Goal: Transaction & Acquisition: Purchase product/service

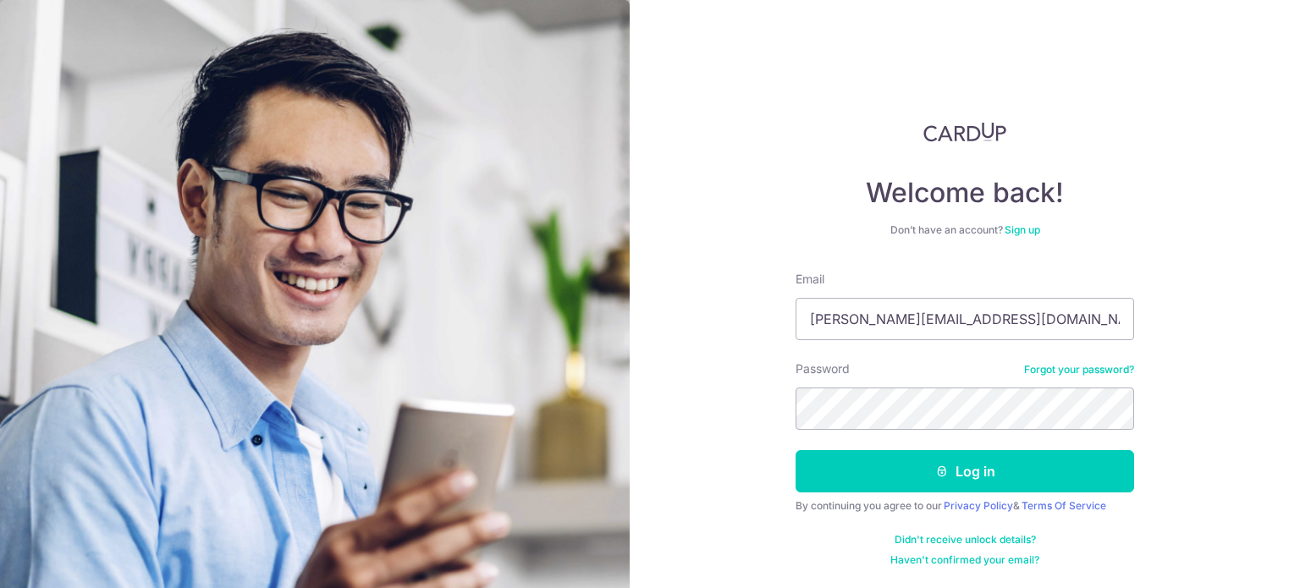
click at [796, 450] on button "Log in" at bounding box center [965, 471] width 339 height 42
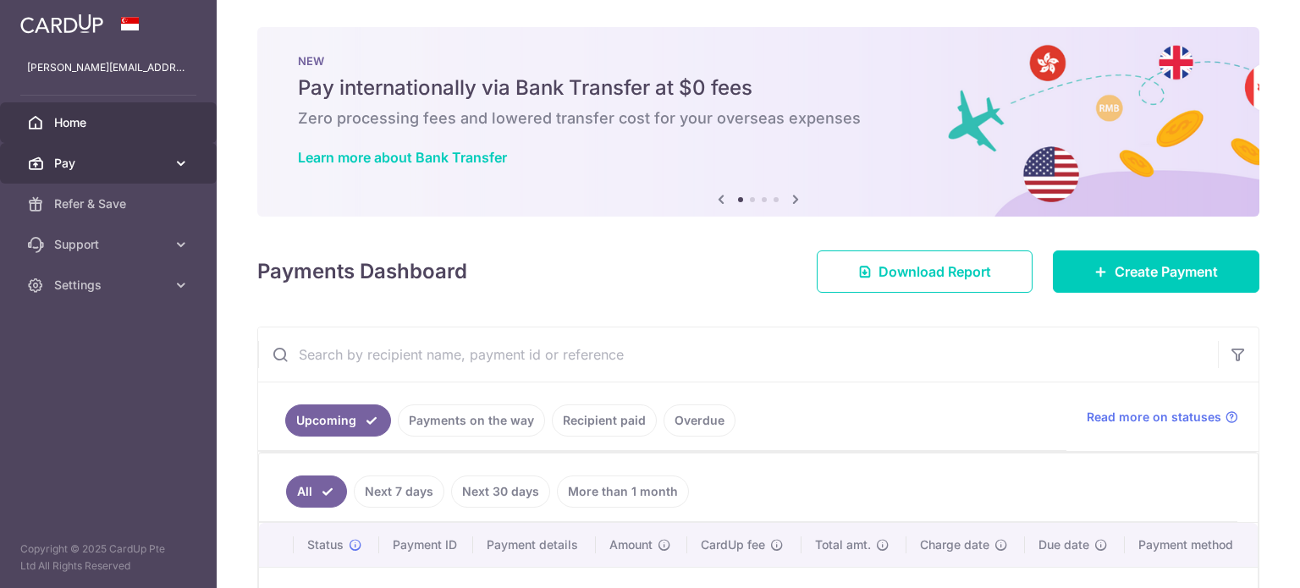
click at [147, 161] on span "Pay" at bounding box center [110, 163] width 112 height 17
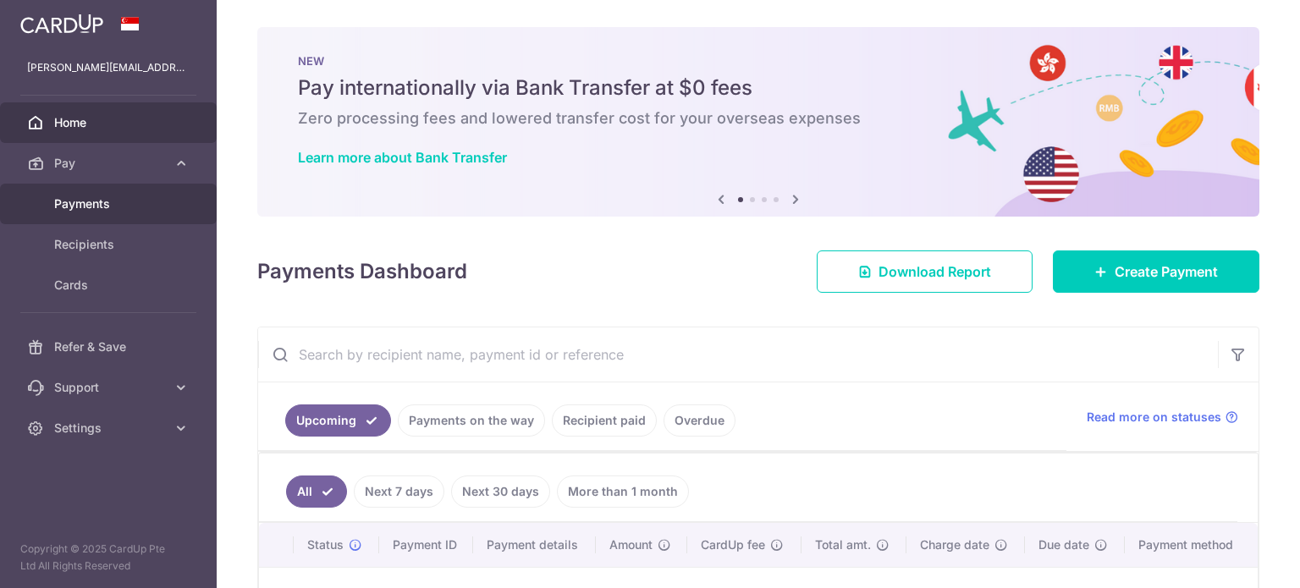
click at [124, 211] on span "Payments" at bounding box center [110, 204] width 112 height 17
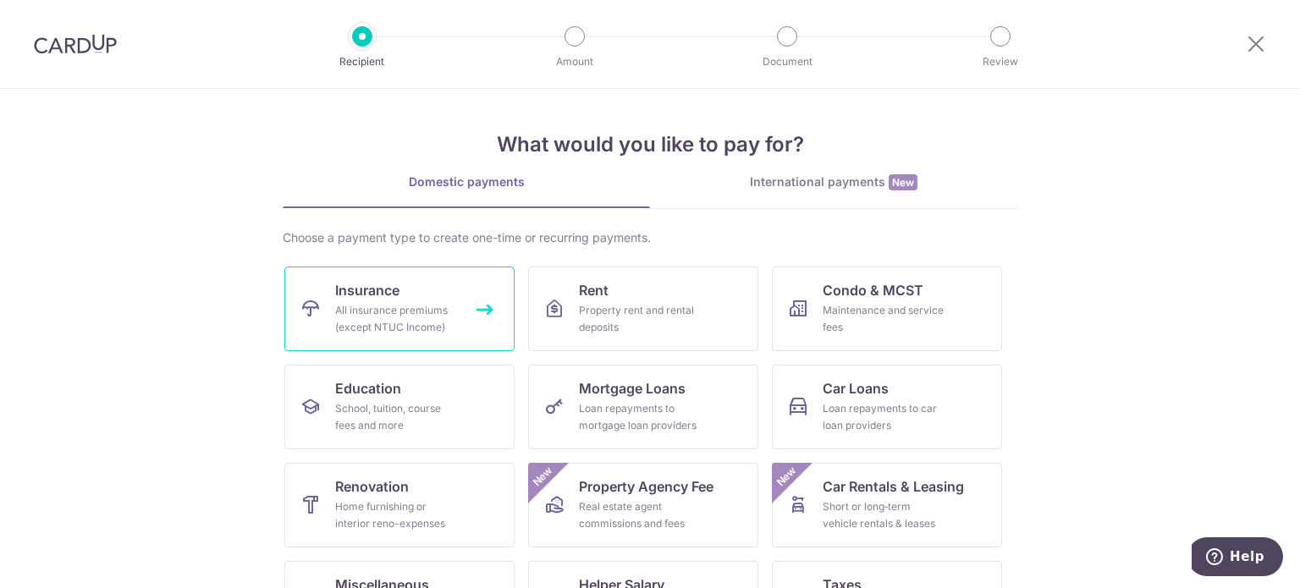
click at [418, 302] on div "All insurance premiums (except NTUC Income)" at bounding box center [396, 319] width 122 height 34
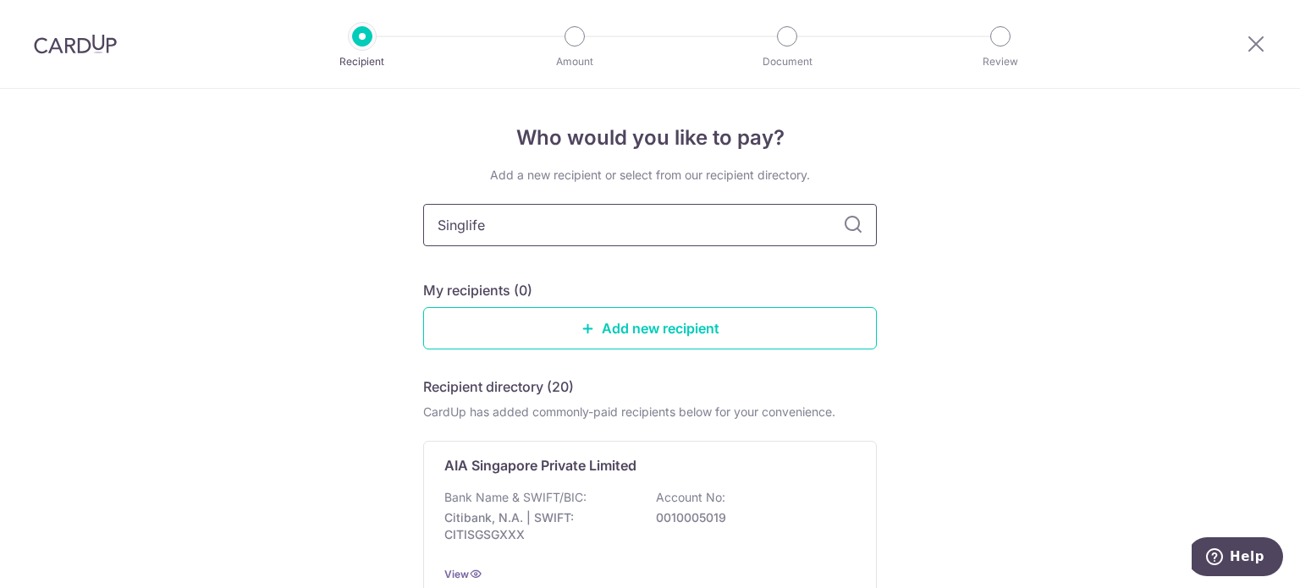
type input "Singlife"
click at [569, 225] on input "Singlife" at bounding box center [650, 225] width 454 height 42
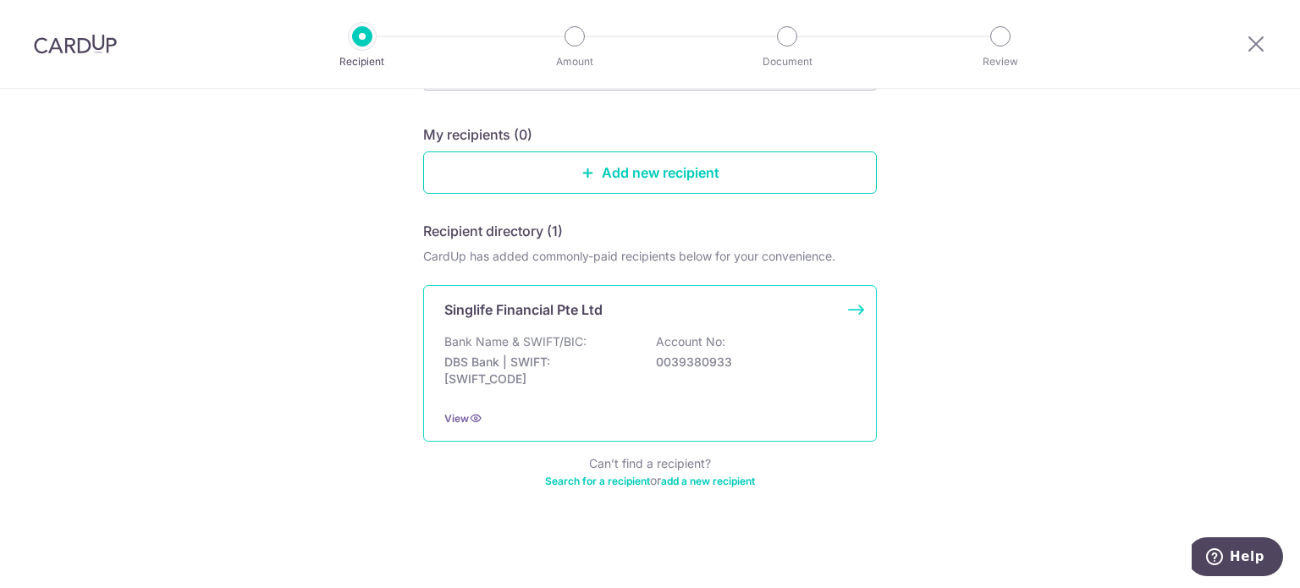
click at [635, 353] on div "Bank Name & SWIFT/BIC: DBS Bank | SWIFT: DBSSSGSGXXX Account No: 0039380933" at bounding box center [649, 365] width 411 height 63
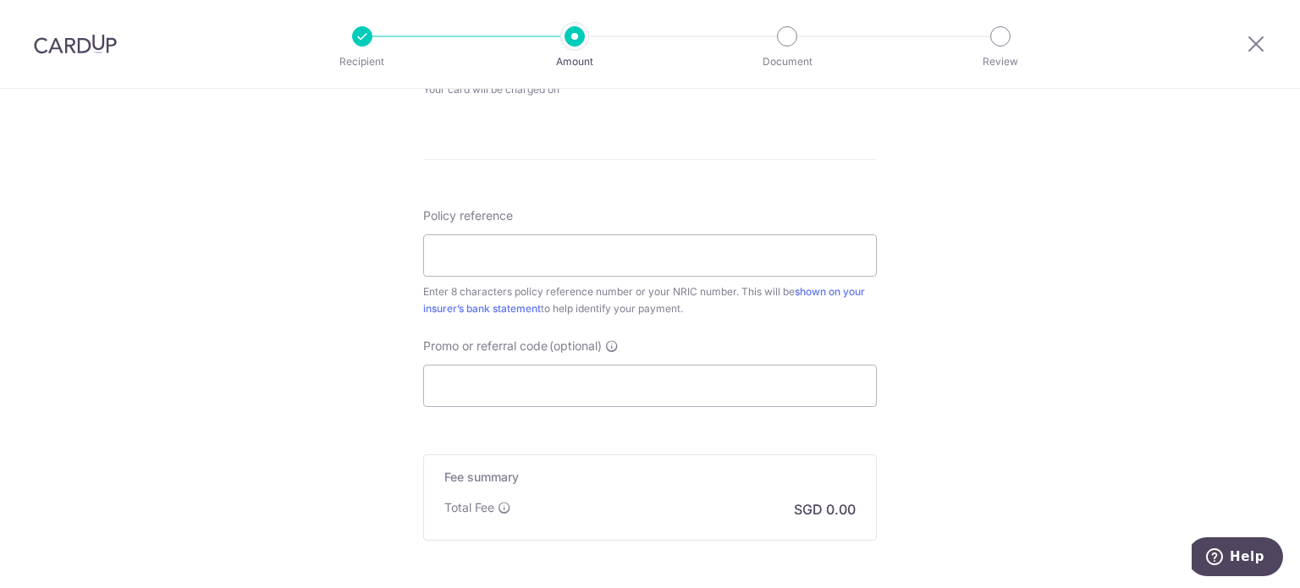
scroll to position [864, 0]
click at [543, 257] on input "Policy reference" at bounding box center [650, 255] width 454 height 42
paste input "26269782"
type input "26269782"
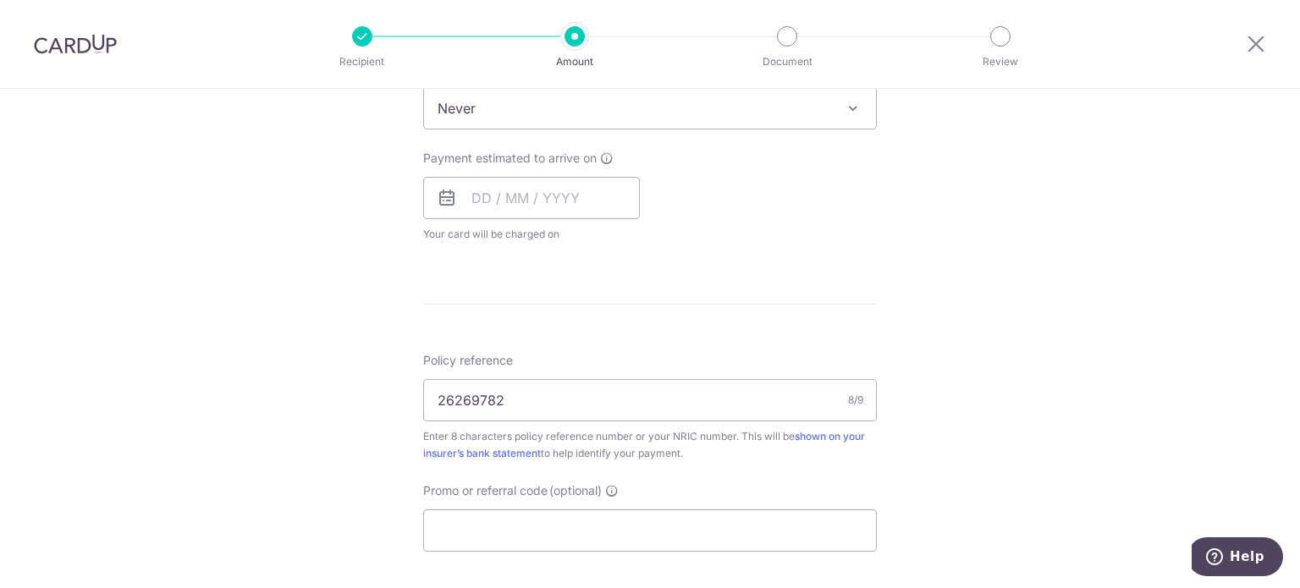
scroll to position [433, 0]
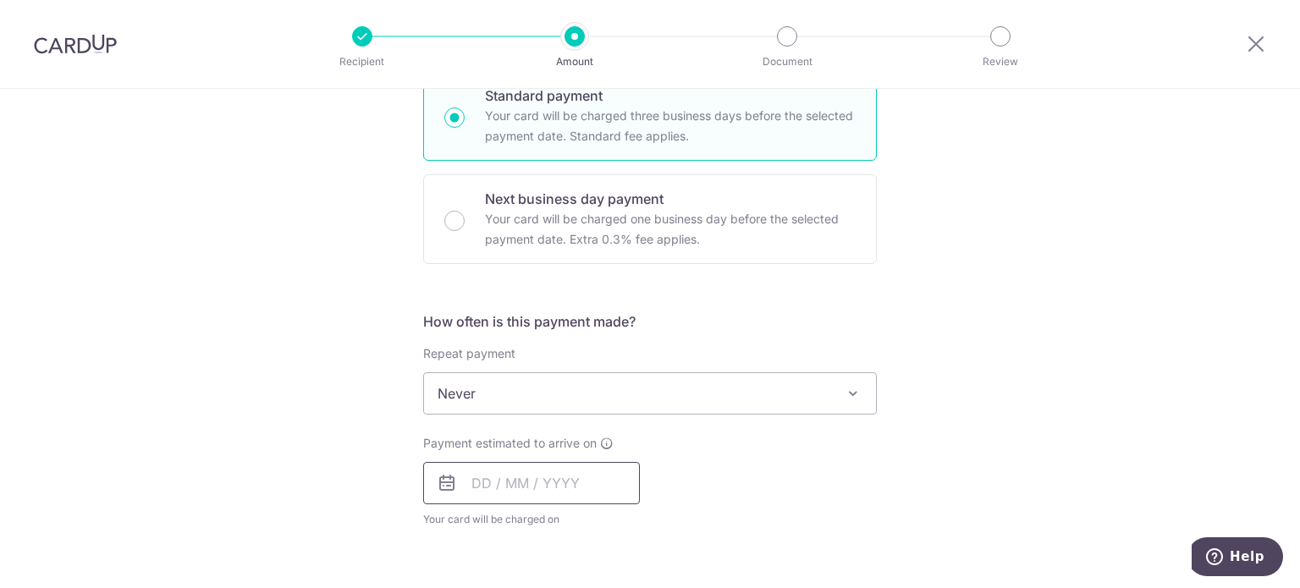
click at [527, 476] on input "text" at bounding box center [531, 483] width 217 height 42
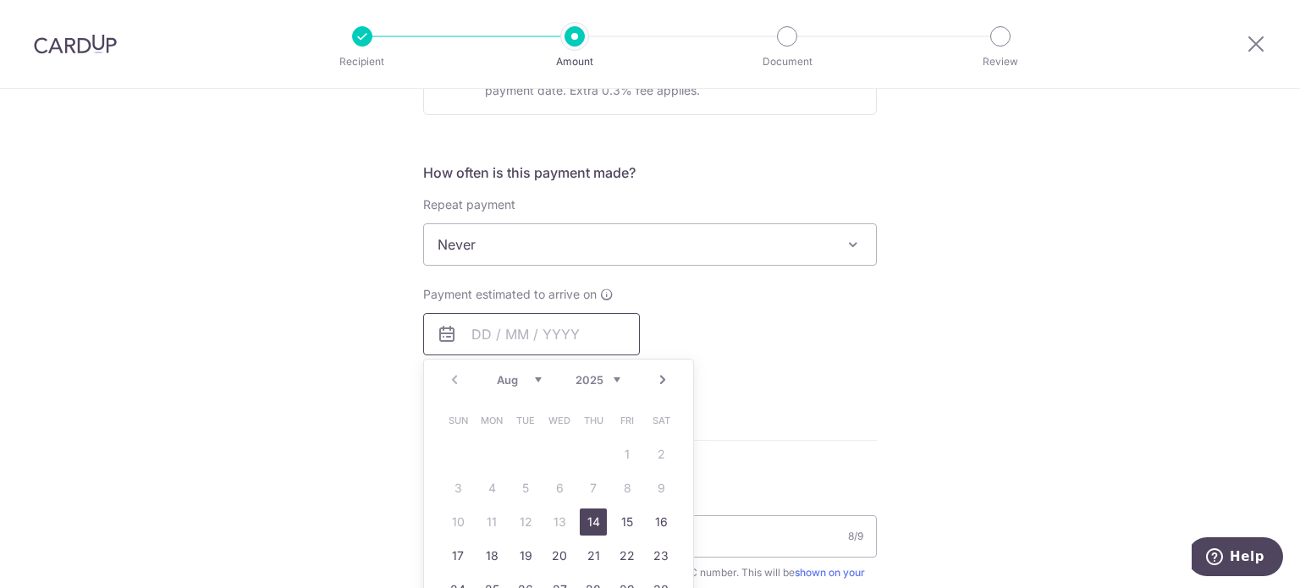
scroll to position [589, 0]
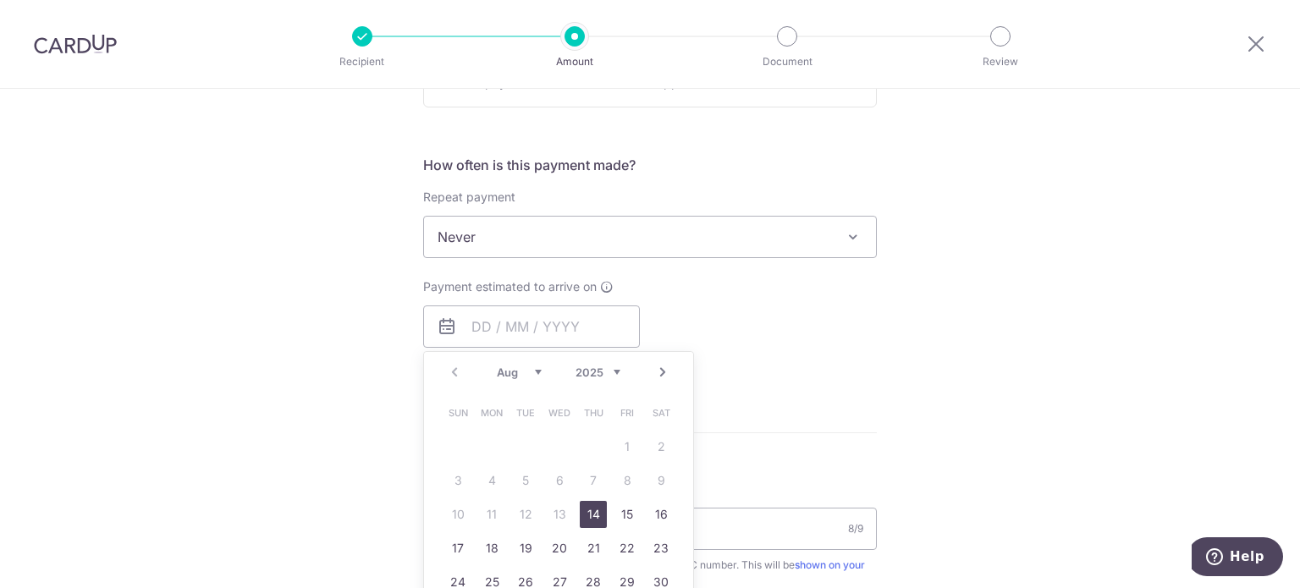
click at [589, 516] on link "14" at bounding box center [593, 514] width 27 height 27
type input "[DATE]"
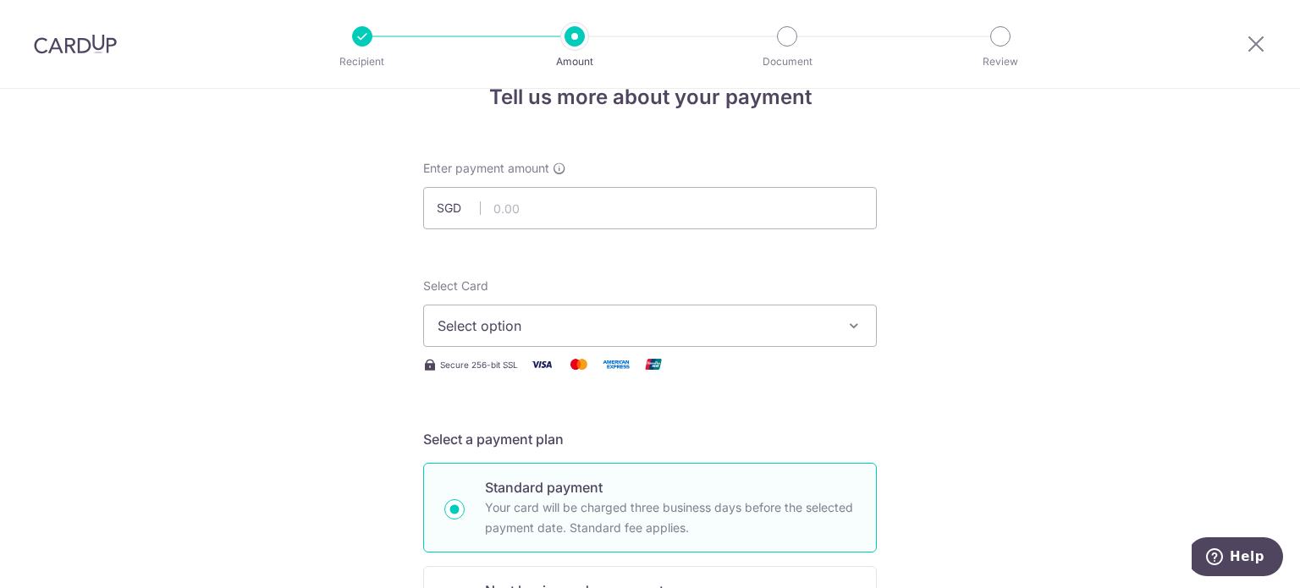
scroll to position [30, 0]
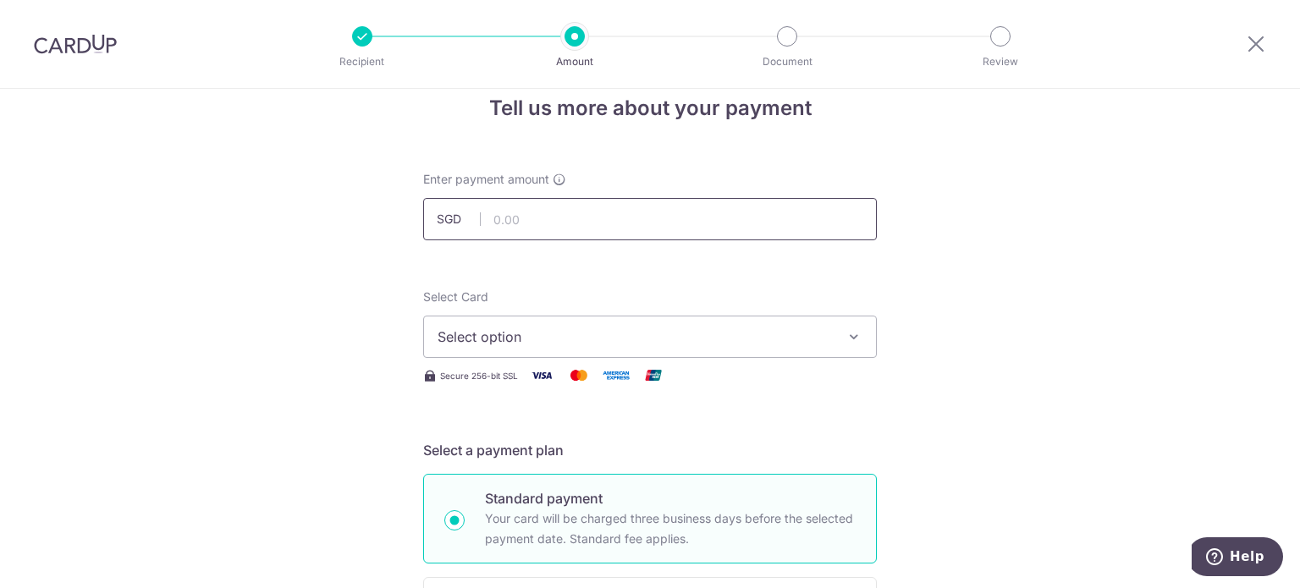
click at [545, 225] on input "text" at bounding box center [650, 219] width 454 height 42
type input "1,314.00"
click at [486, 332] on span "Select option" at bounding box center [635, 337] width 395 height 20
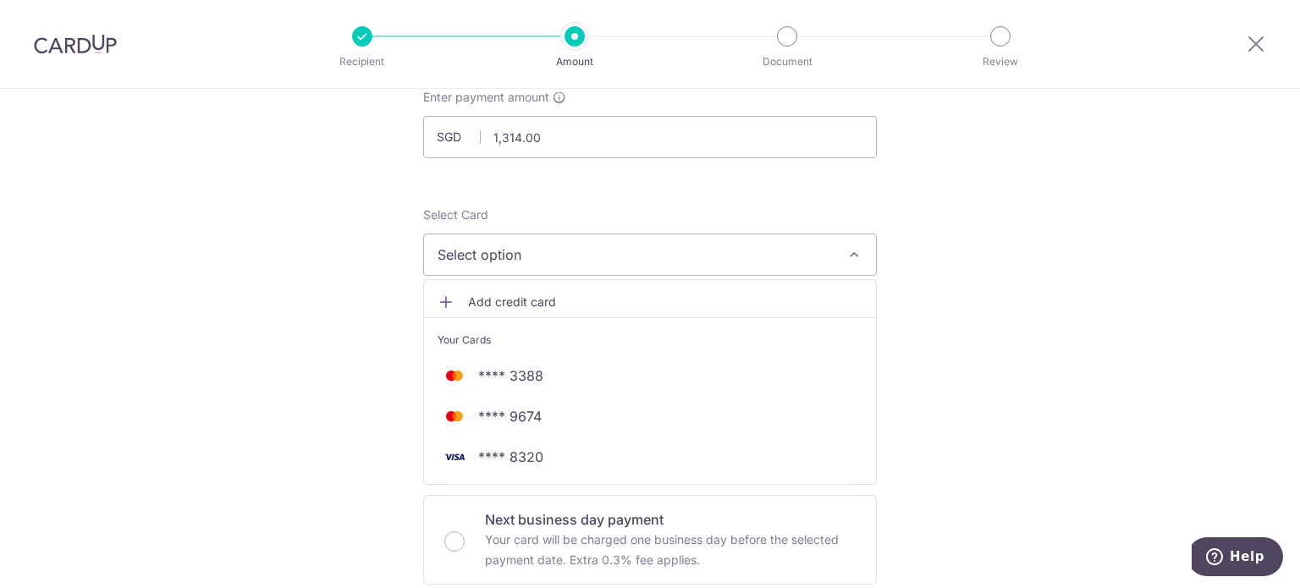
scroll to position [112, 0]
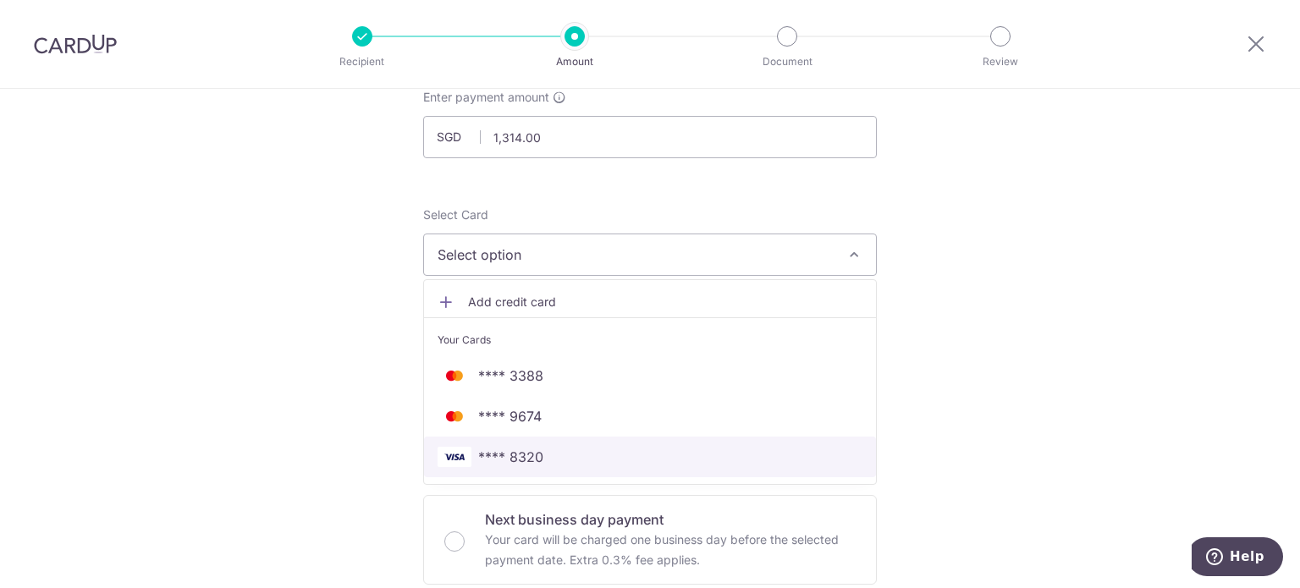
click at [484, 458] on span "**** 8320" at bounding box center [510, 457] width 65 height 20
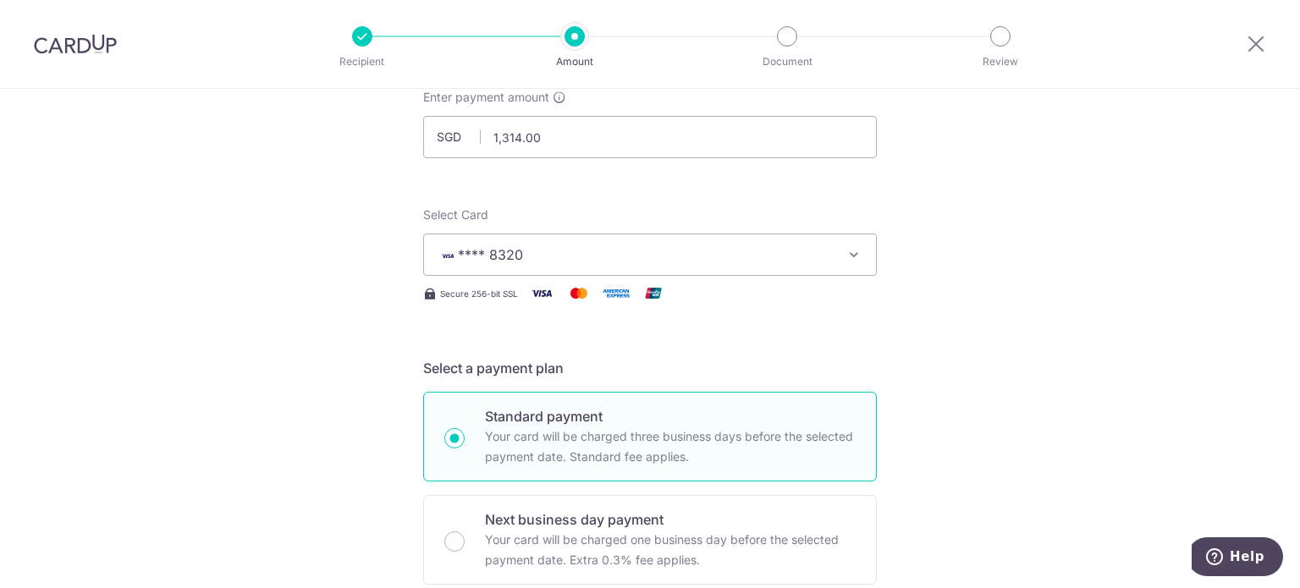
scroll to position [158, 0]
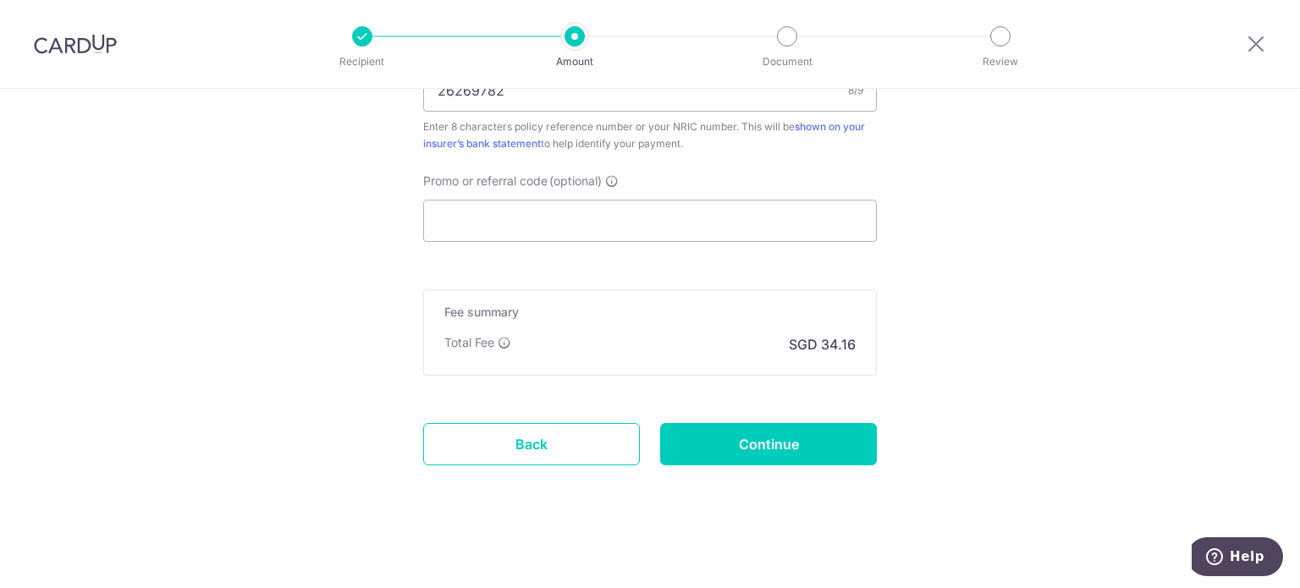
scroll to position [1099, 0]
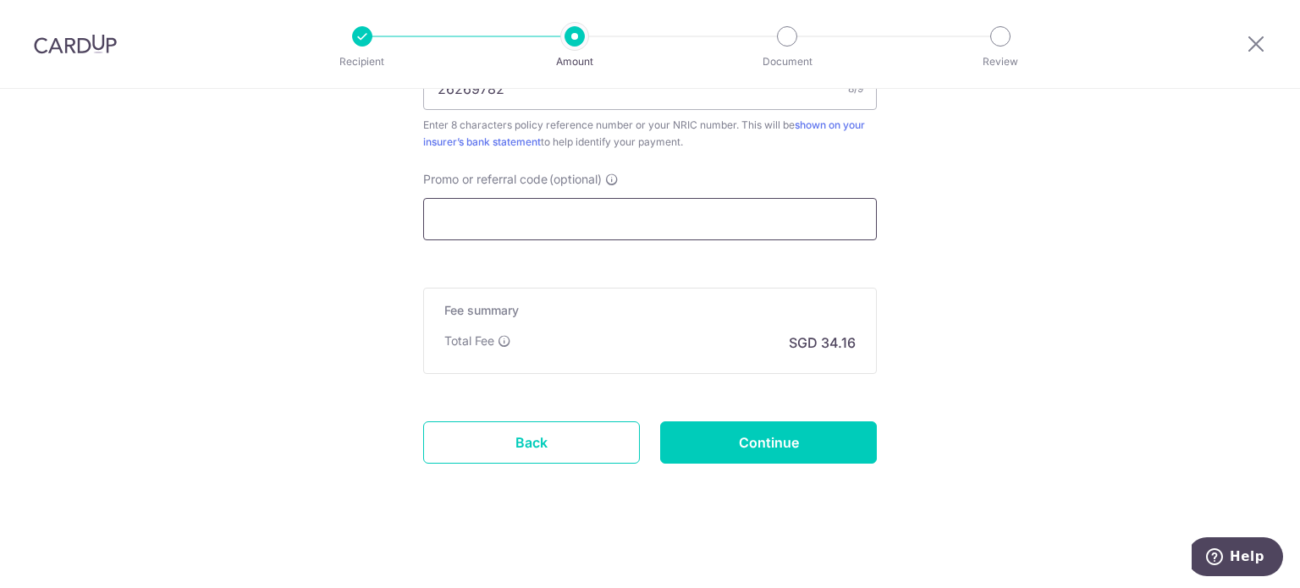
click at [625, 217] on input "Promo or referral code (optional)" at bounding box center [650, 219] width 454 height 42
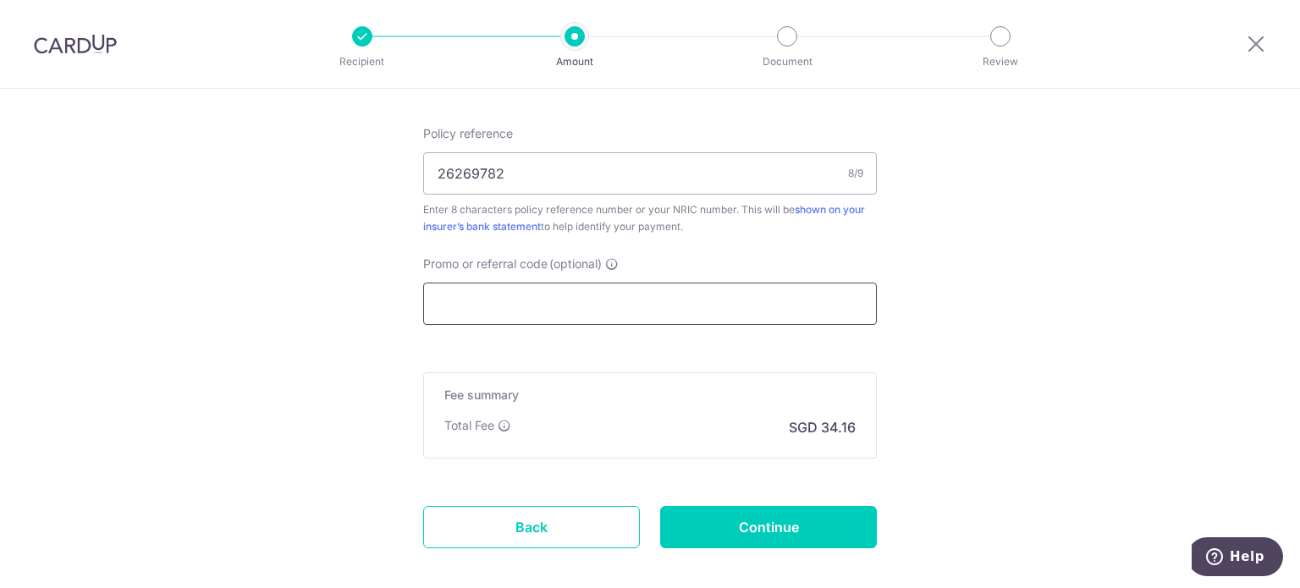
paste input "MCTAX25N"
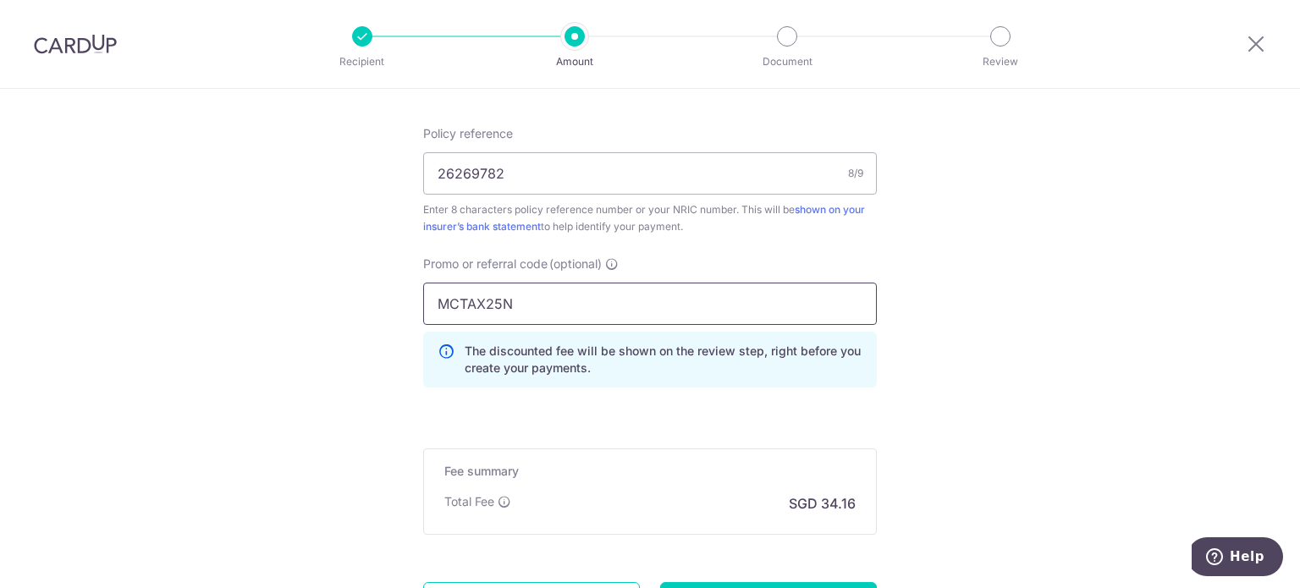
type input "MCTAX25N"
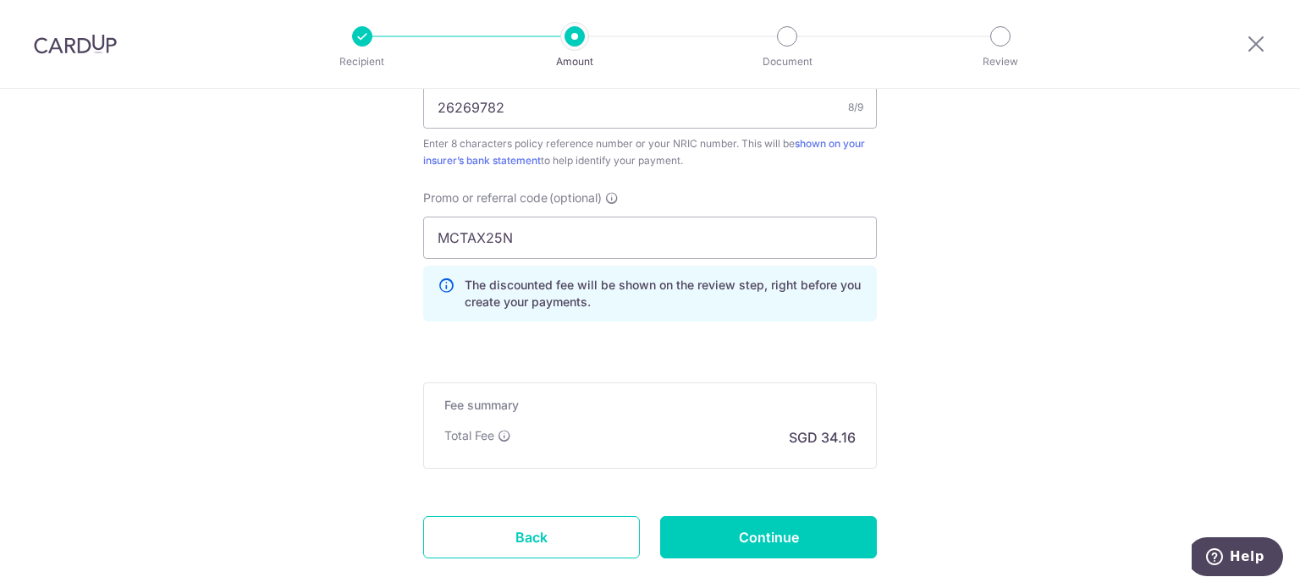
scroll to position [1099, 0]
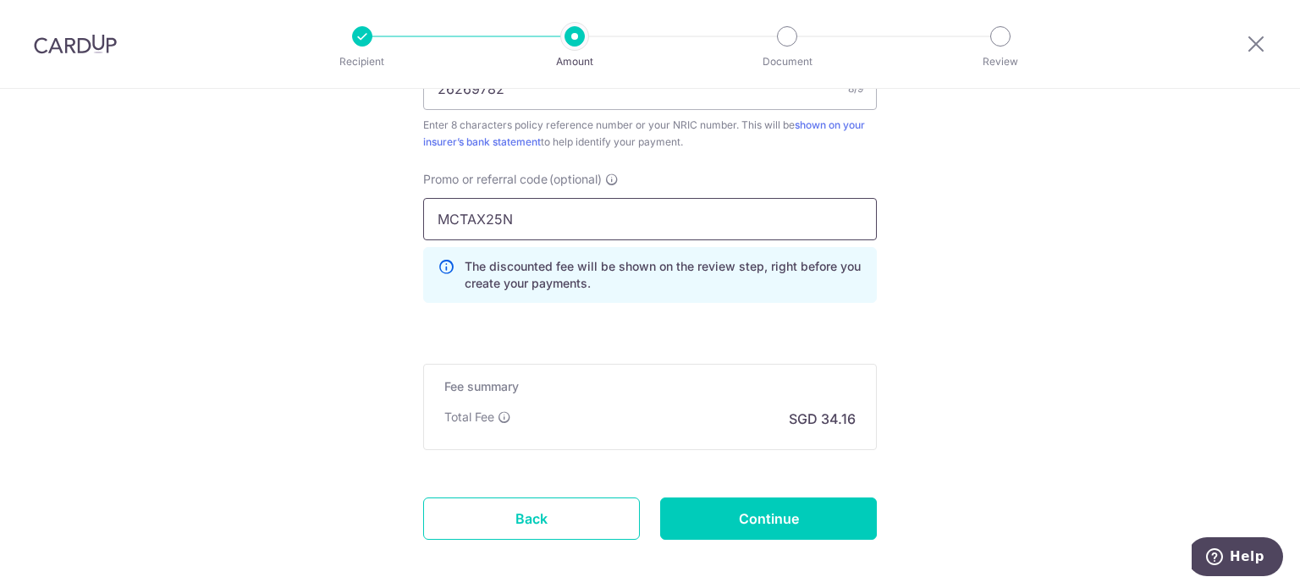
click at [572, 229] on input "MCTAX25N" at bounding box center [650, 219] width 454 height 42
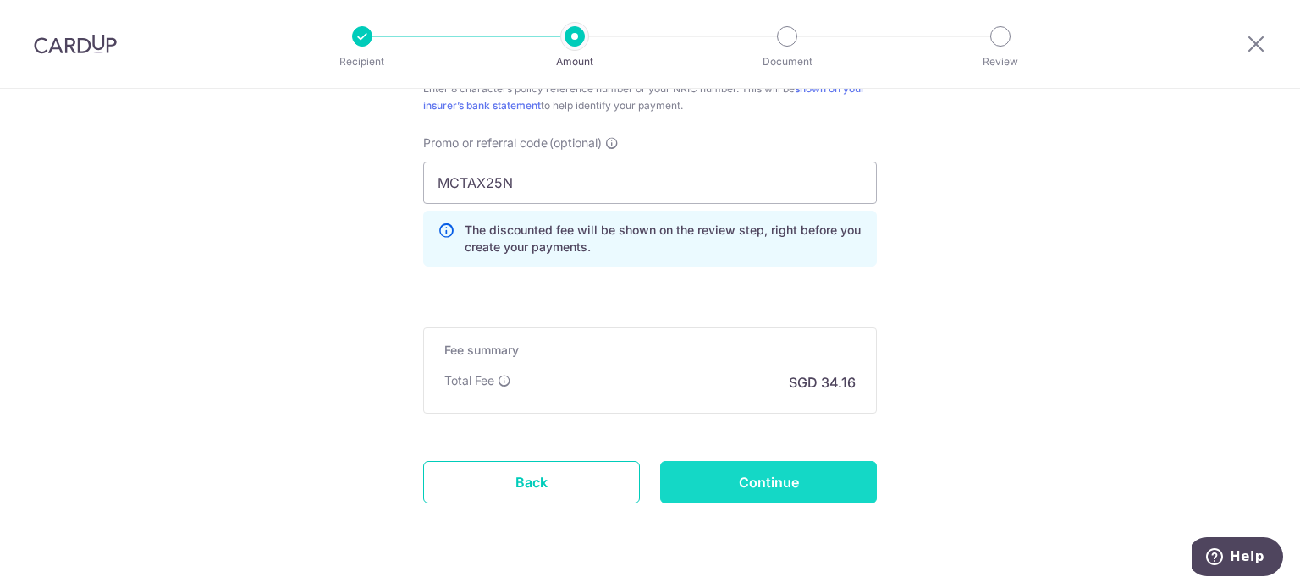
scroll to position [1175, 0]
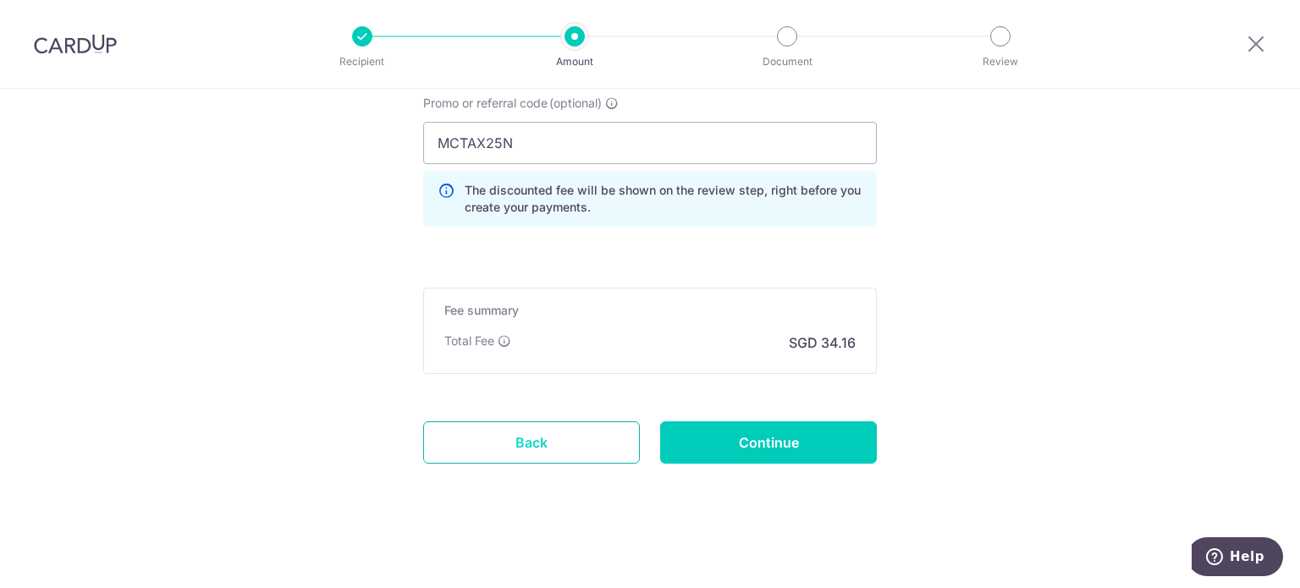
click at [484, 439] on link "Back" at bounding box center [531, 443] width 217 height 42
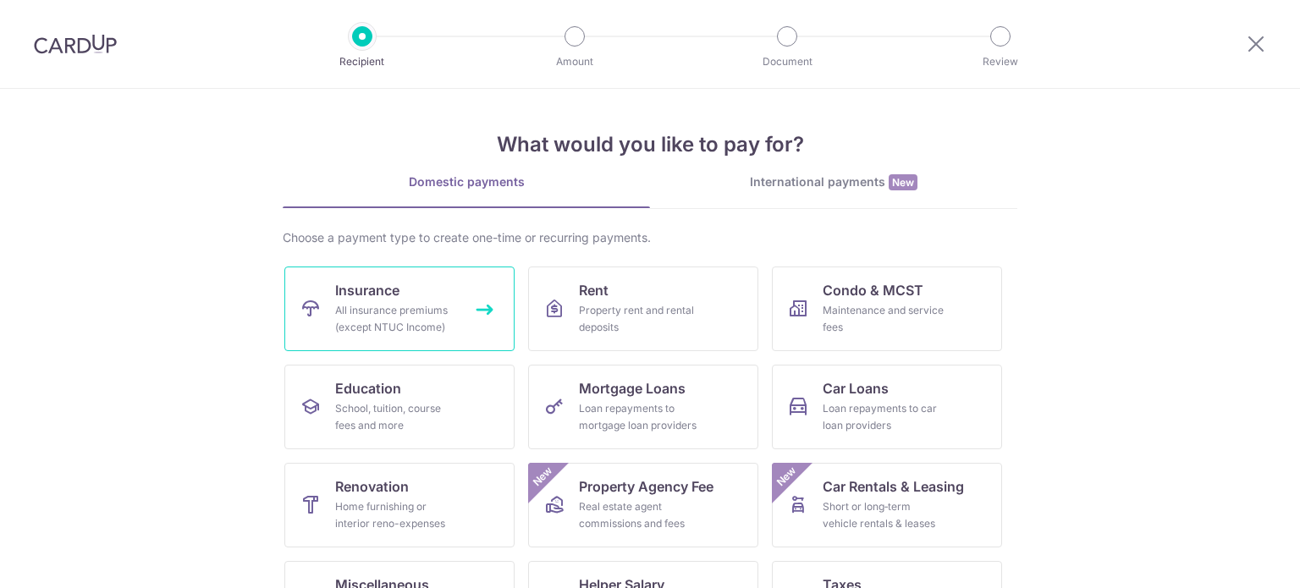
click at [362, 283] on span "Insurance" at bounding box center [367, 290] width 64 height 20
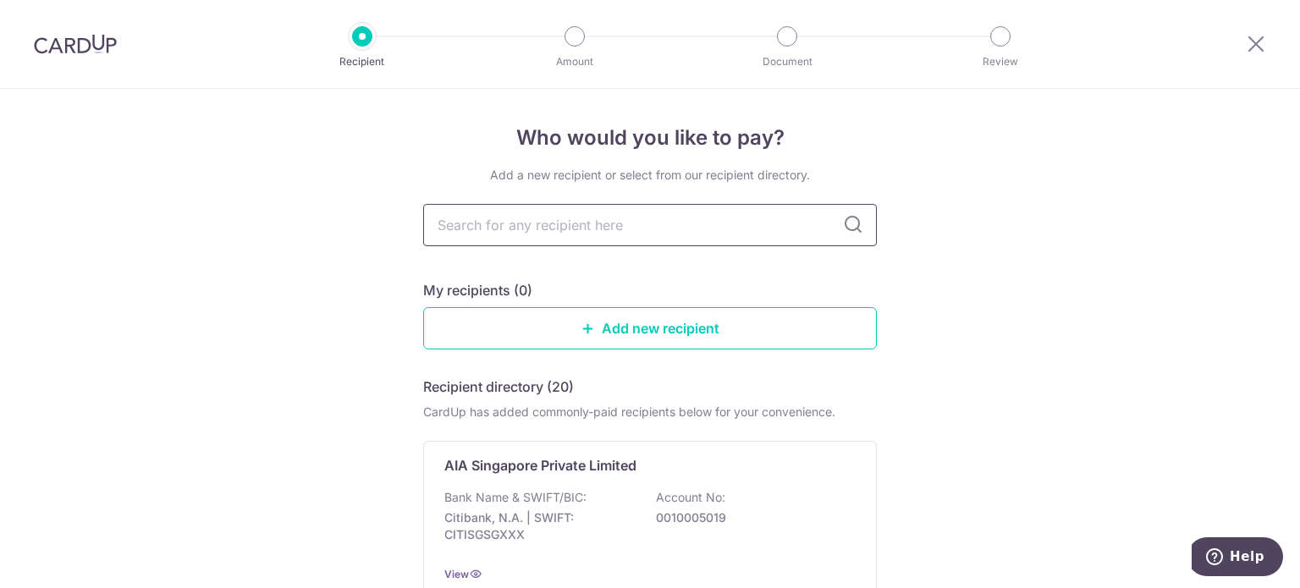
click at [614, 232] on input "text" at bounding box center [650, 225] width 454 height 42
type input "singlife"
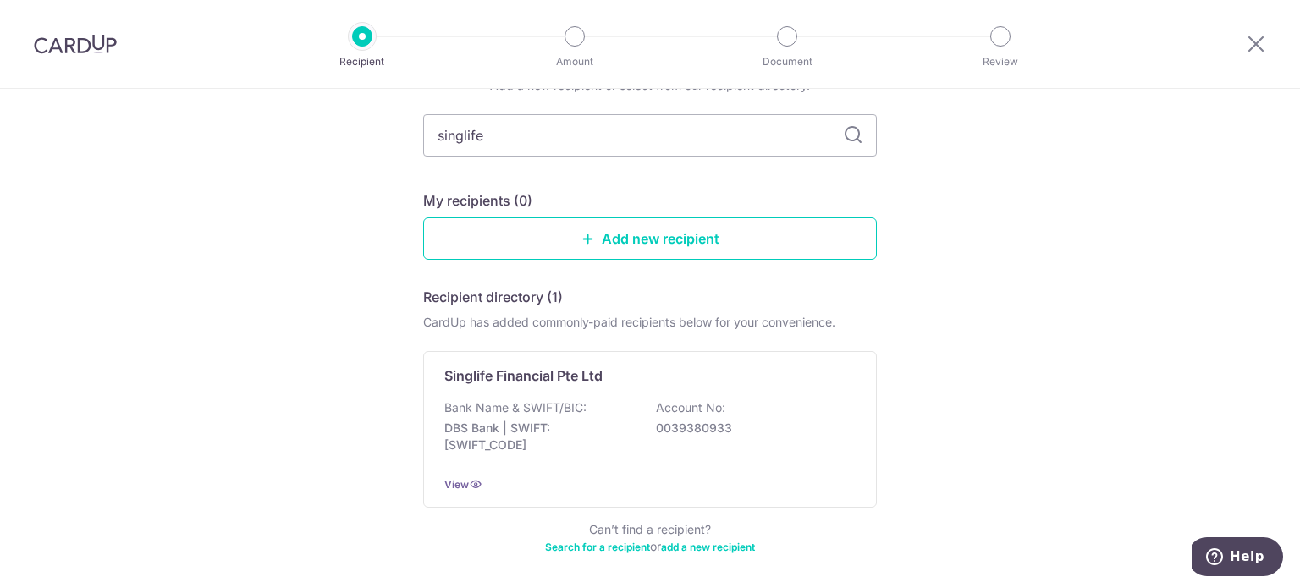
scroll to position [156, 0]
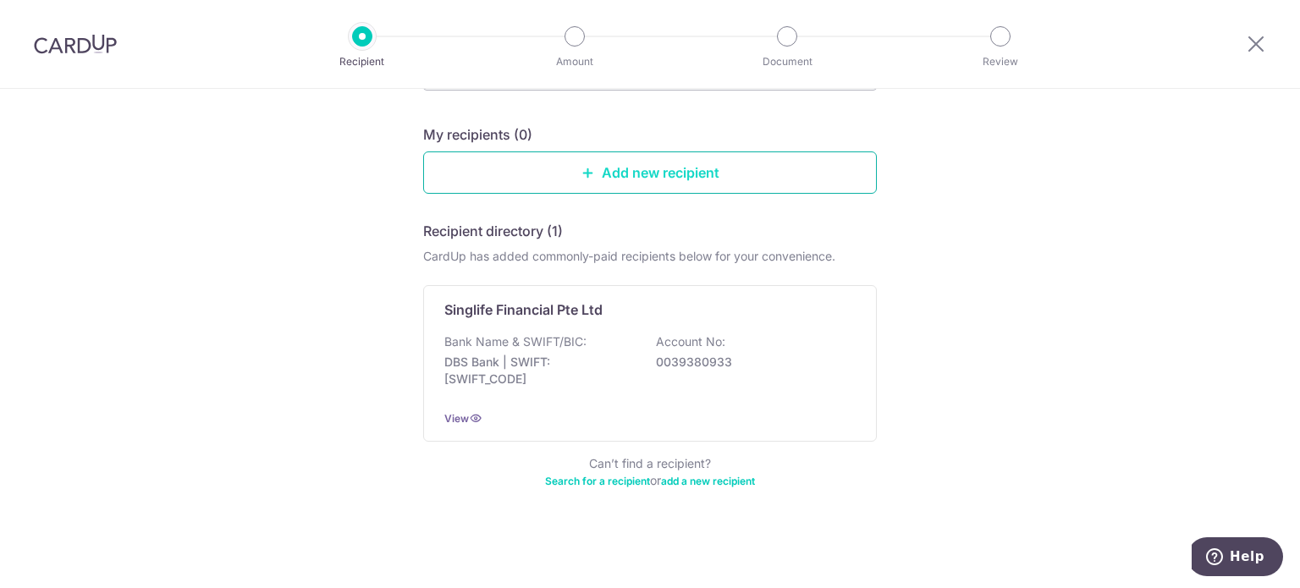
click at [566, 172] on link "Add new recipient" at bounding box center [650, 173] width 454 height 42
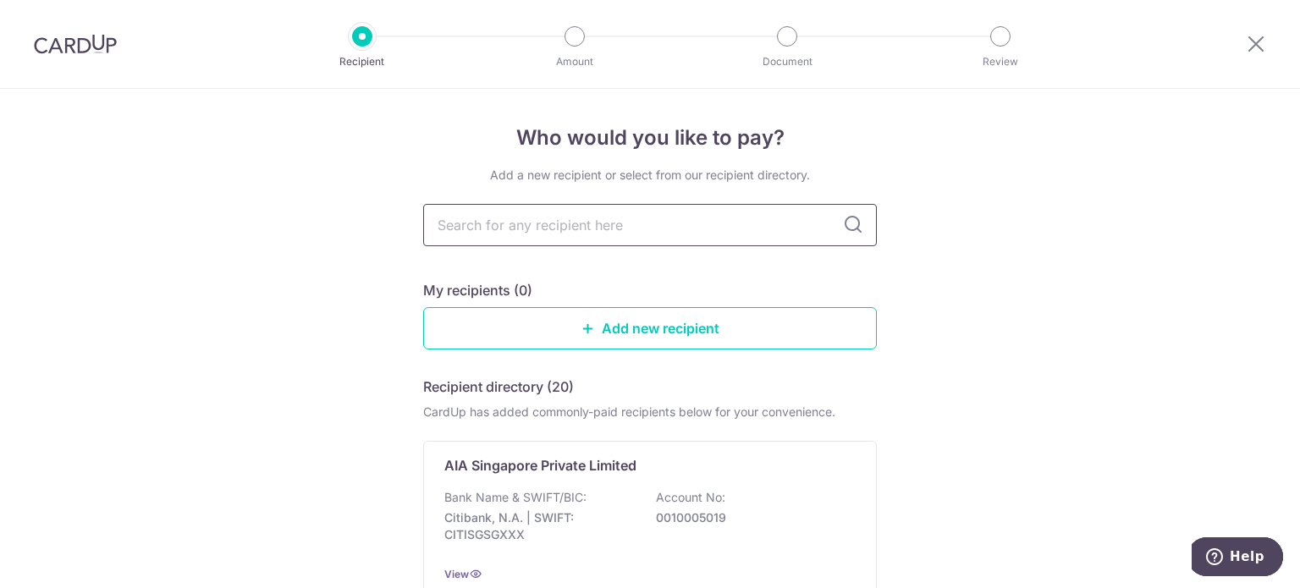
click at [548, 220] on input "text" at bounding box center [650, 225] width 454 height 42
type input "singl"
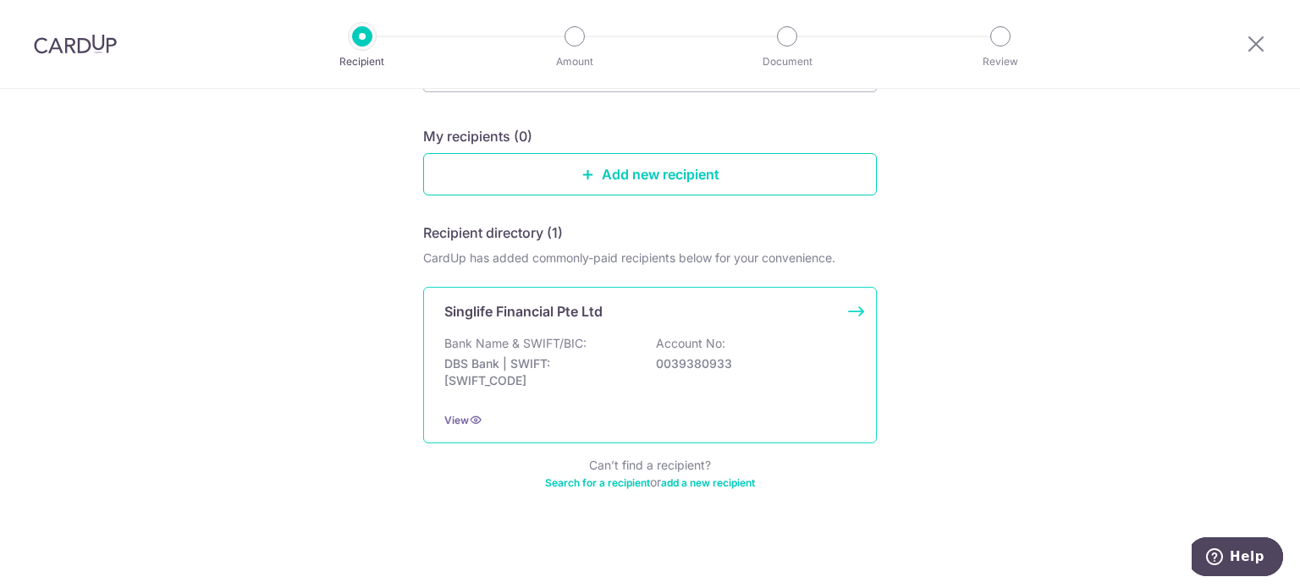
scroll to position [156, 0]
click at [638, 346] on div "Bank Name & SWIFT/BIC: DBS Bank | SWIFT: DBSSSGSGXXX Account No: 0039380933" at bounding box center [649, 365] width 411 height 63
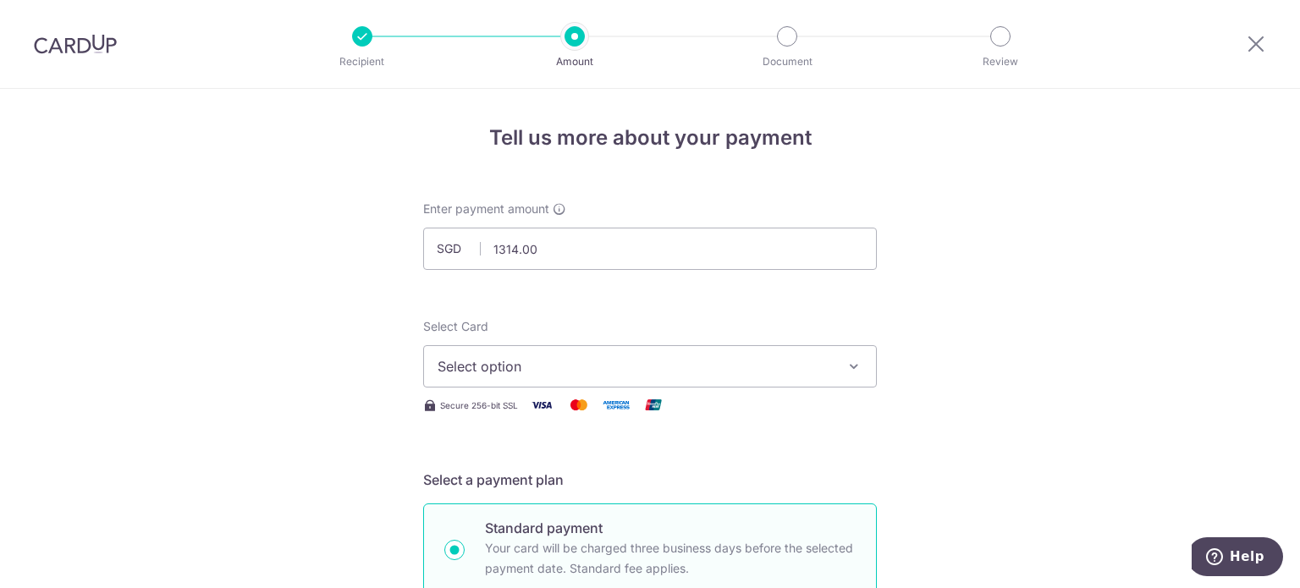
type input "1,314.00"
click at [576, 373] on span "Select option" at bounding box center [635, 366] width 395 height 20
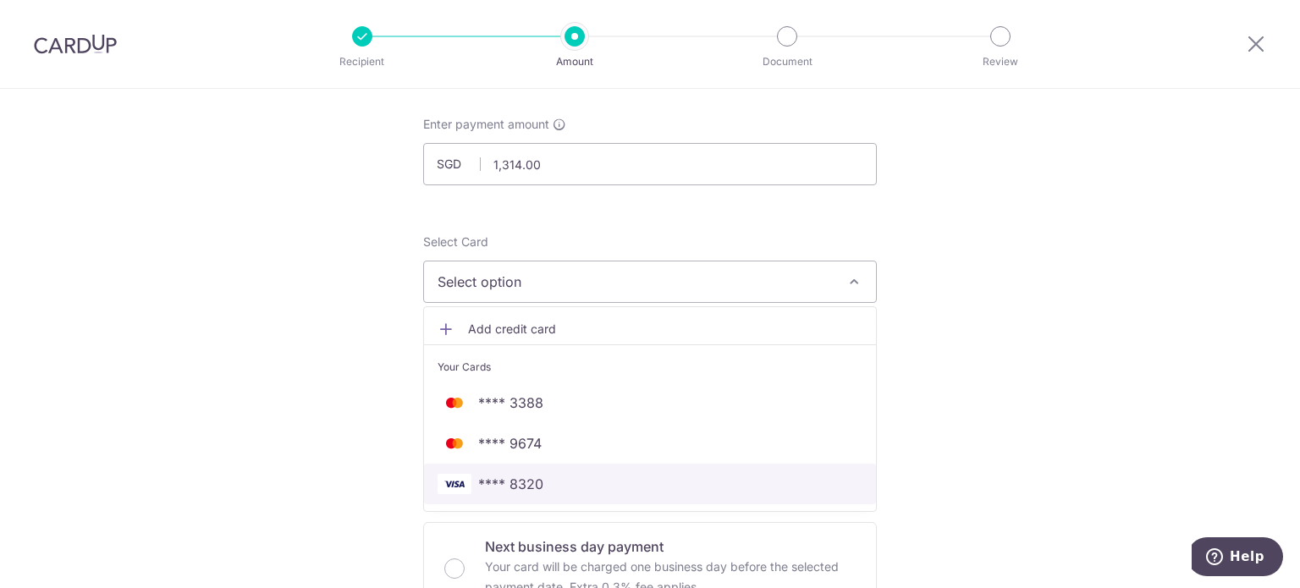
click at [544, 484] on span "**** 8320" at bounding box center [650, 484] width 425 height 20
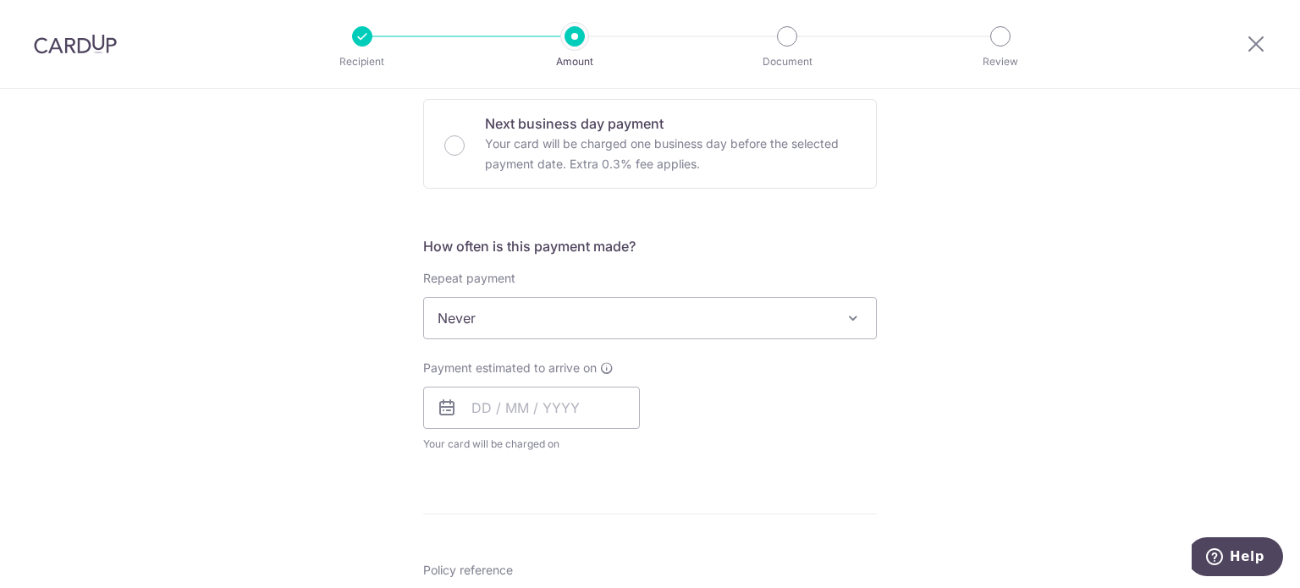
scroll to position [593, 0]
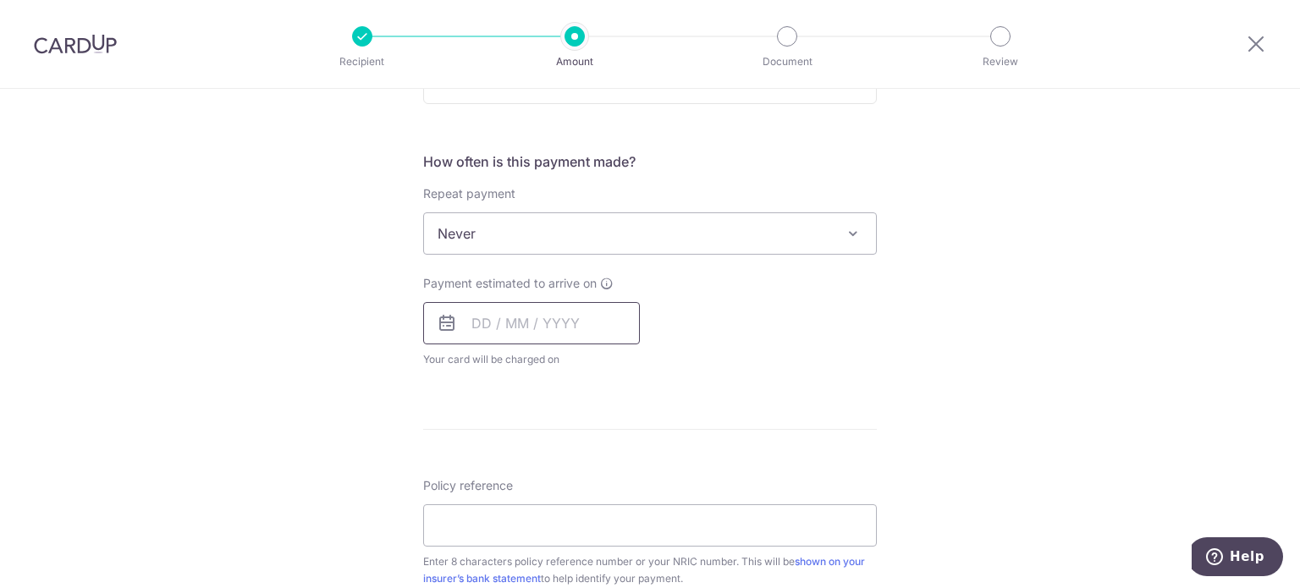
click at [562, 324] on input "text" at bounding box center [531, 323] width 217 height 42
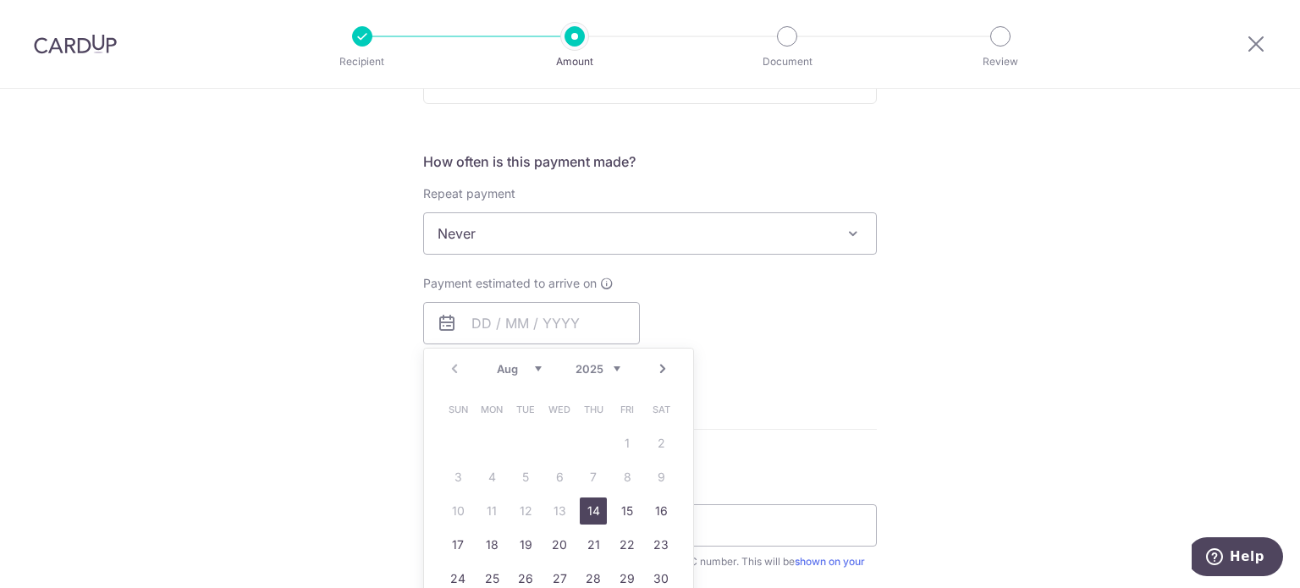
click at [584, 504] on link "14" at bounding box center [593, 511] width 27 height 27
type input "[DATE]"
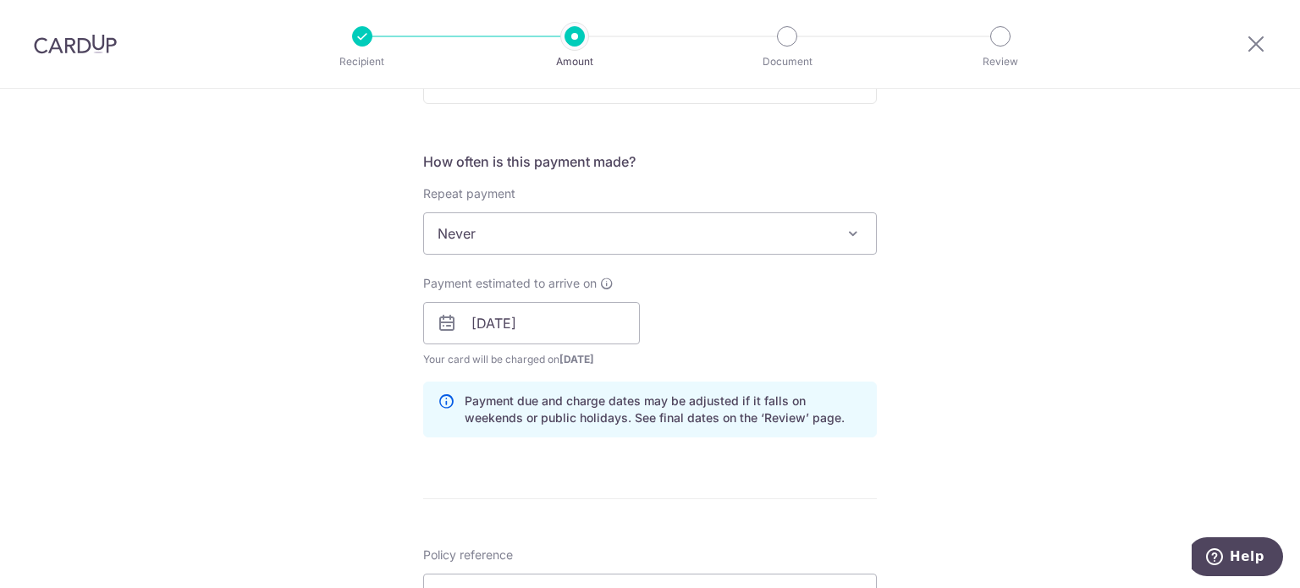
click at [531, 226] on span "Never" at bounding box center [650, 233] width 452 height 41
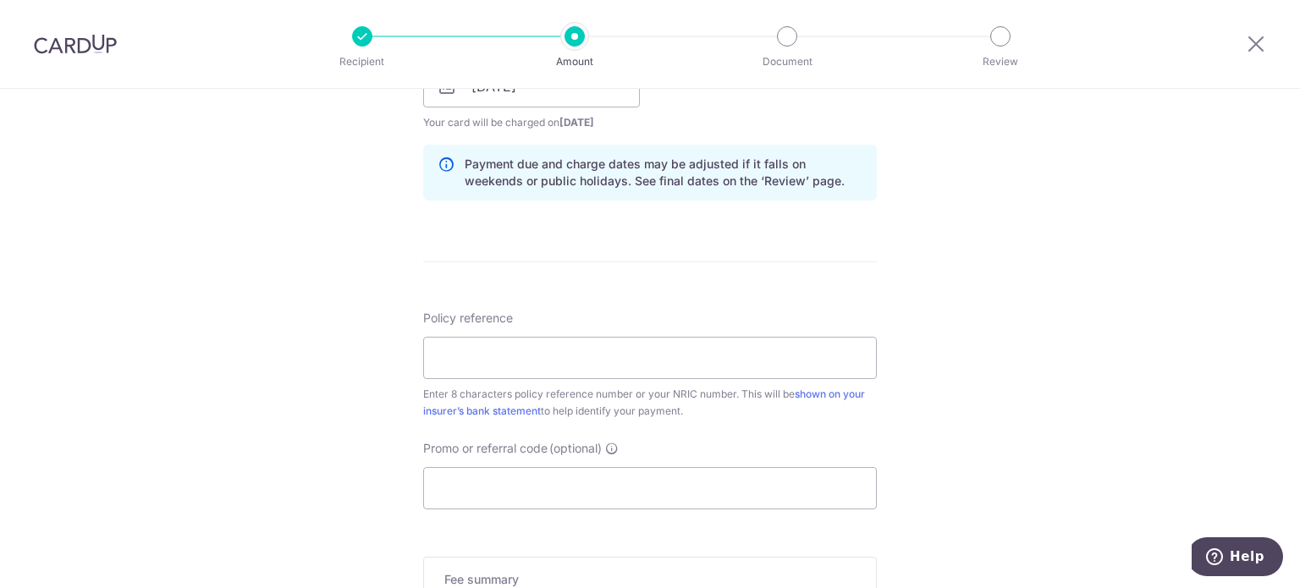
scroll to position [847, 0]
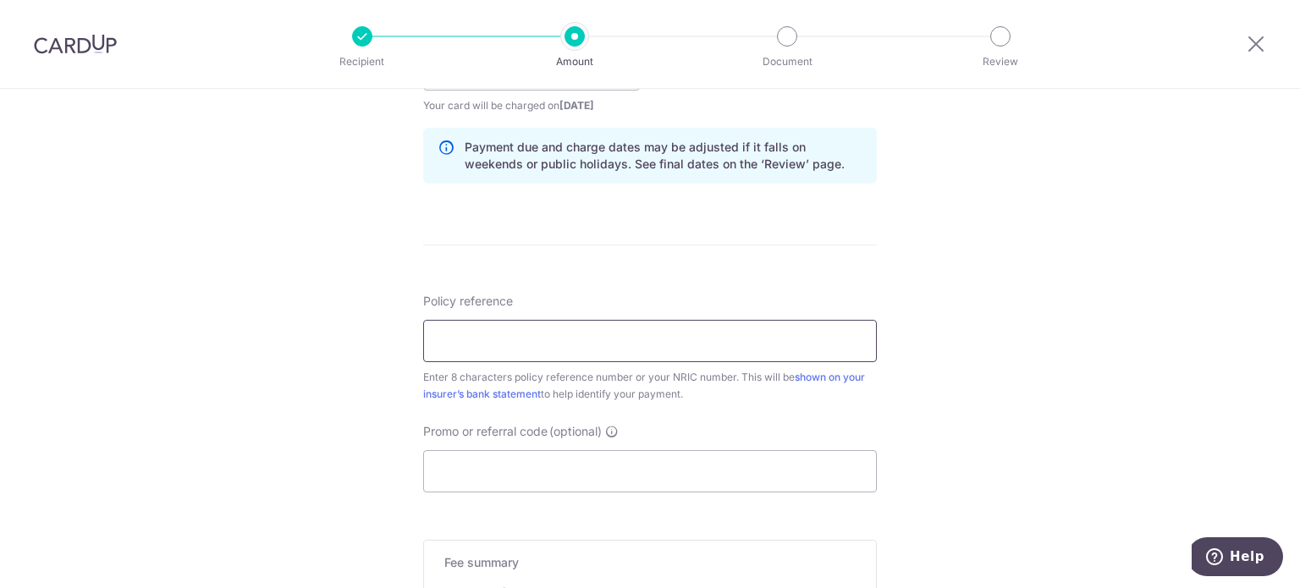
click at [504, 341] on input "Policy reference" at bounding box center [650, 341] width 454 height 42
paste input "26269782"
type input "26269782"
click at [359, 350] on div "Tell us more about your payment Enter payment amount SGD 1,314.00 1314.00 Selec…" at bounding box center [650, 42] width 1300 height 1601
click at [631, 483] on input "Promo or referral code (optional)" at bounding box center [650, 471] width 454 height 42
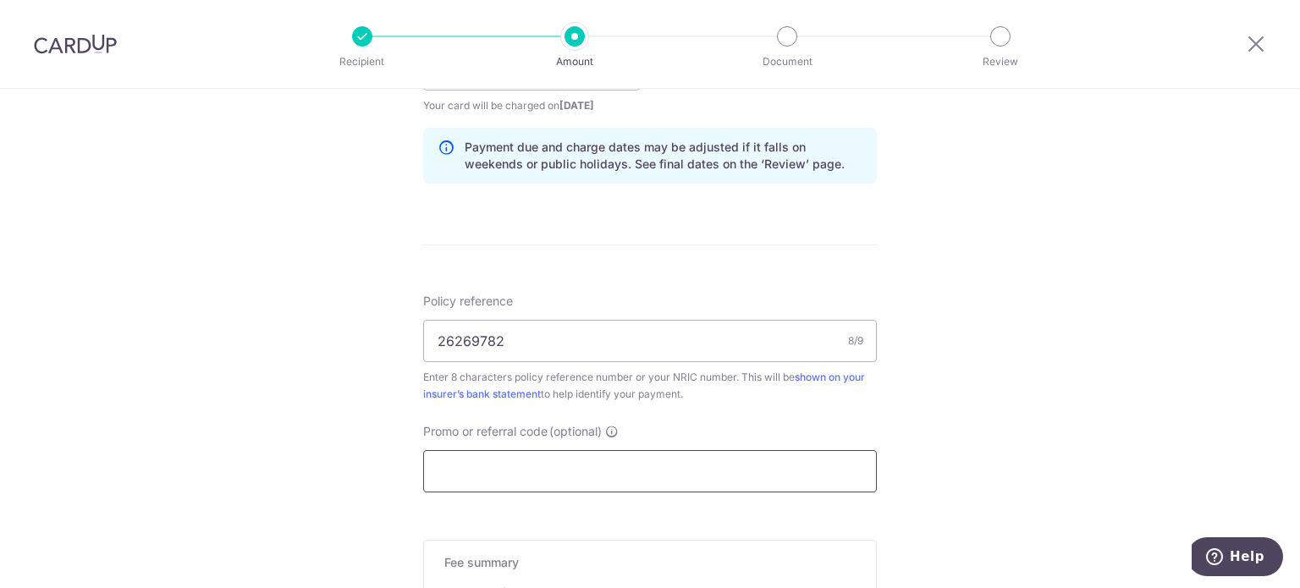
paste input "OFF225"
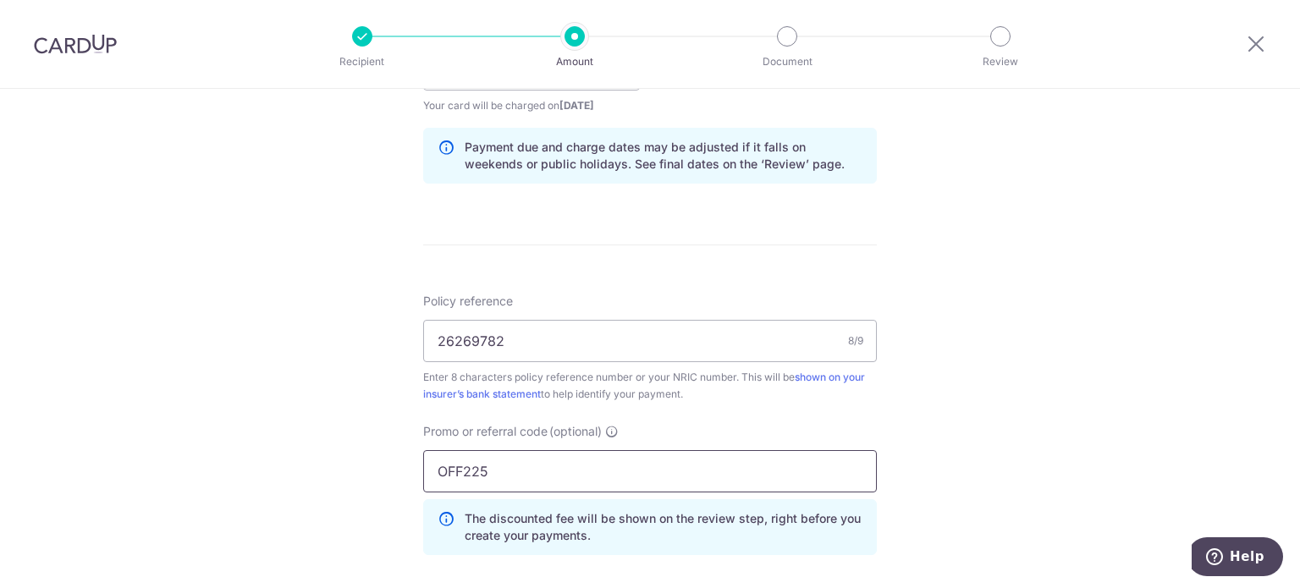
type input "OFF225"
click at [304, 382] on div "Tell us more about your payment Enter payment amount SGD 1,314.00 1314.00 Selec…" at bounding box center [650, 80] width 1300 height 1677
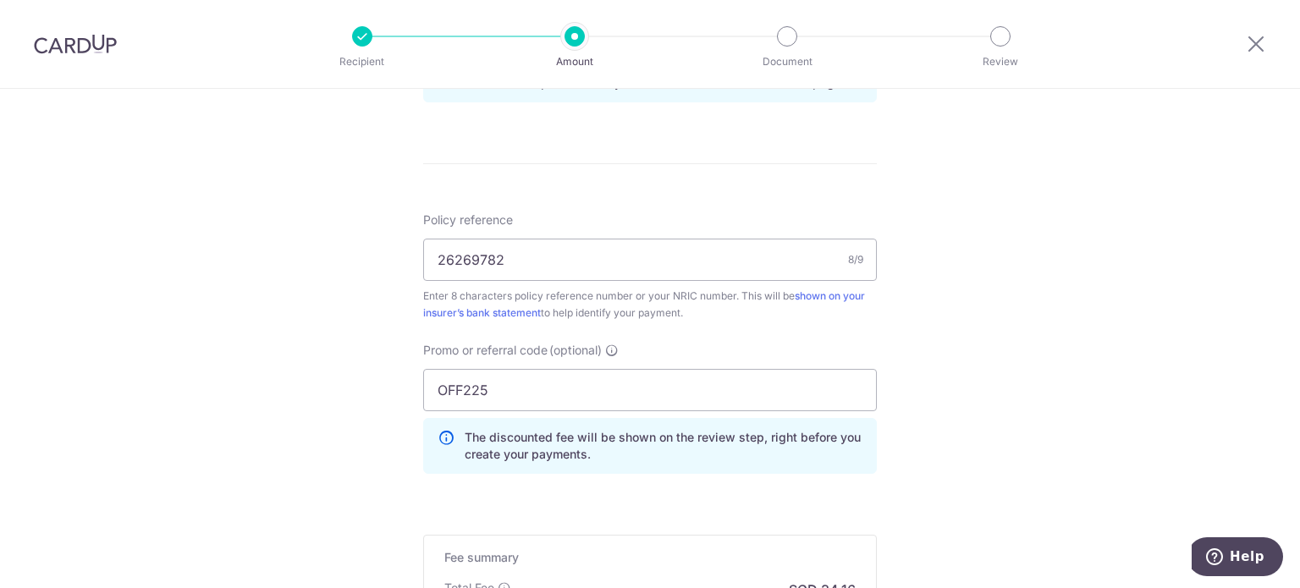
scroll to position [1175, 0]
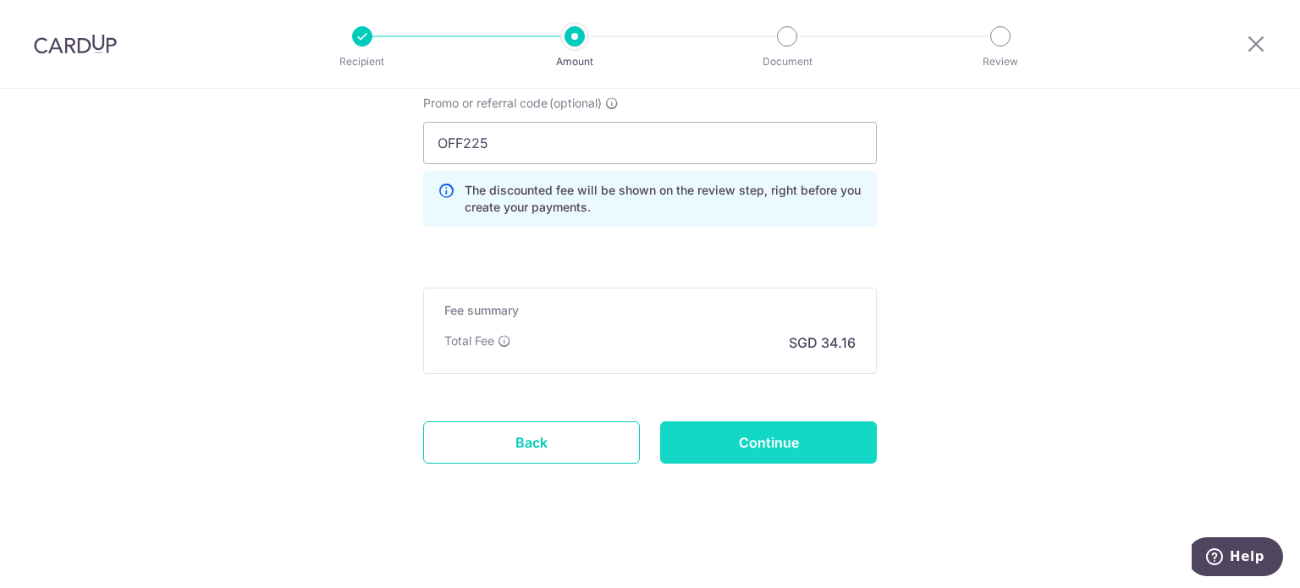
click at [805, 438] on input "Continue" at bounding box center [768, 443] width 217 height 42
type input "Create Schedule"
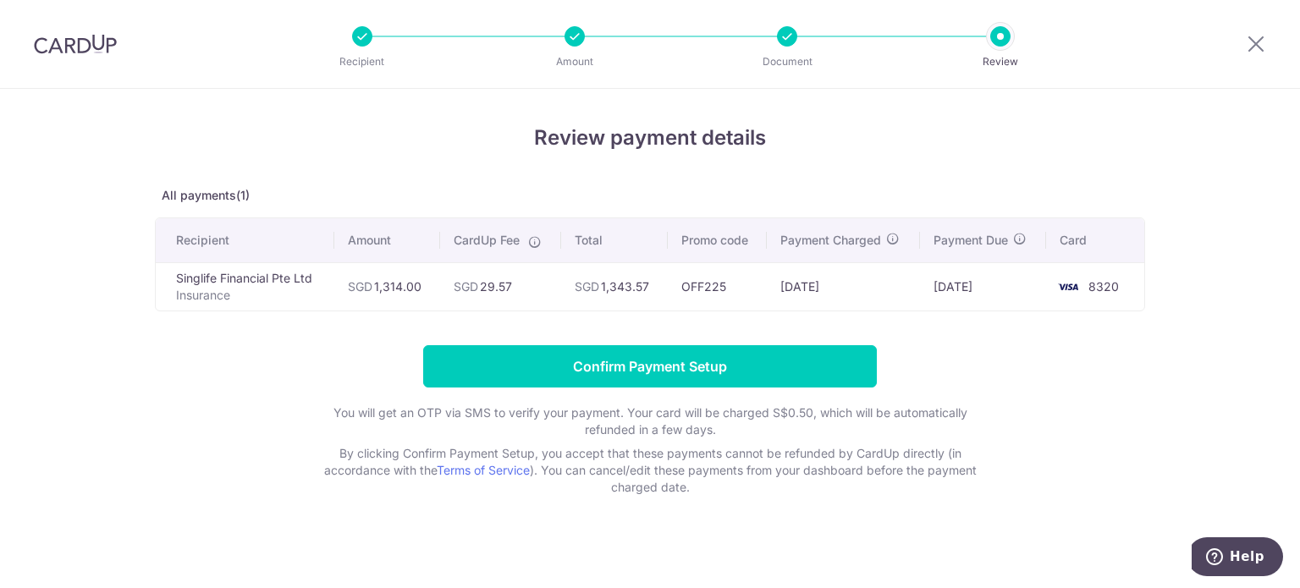
click at [748, 273] on td "OFF225" at bounding box center [717, 286] width 99 height 48
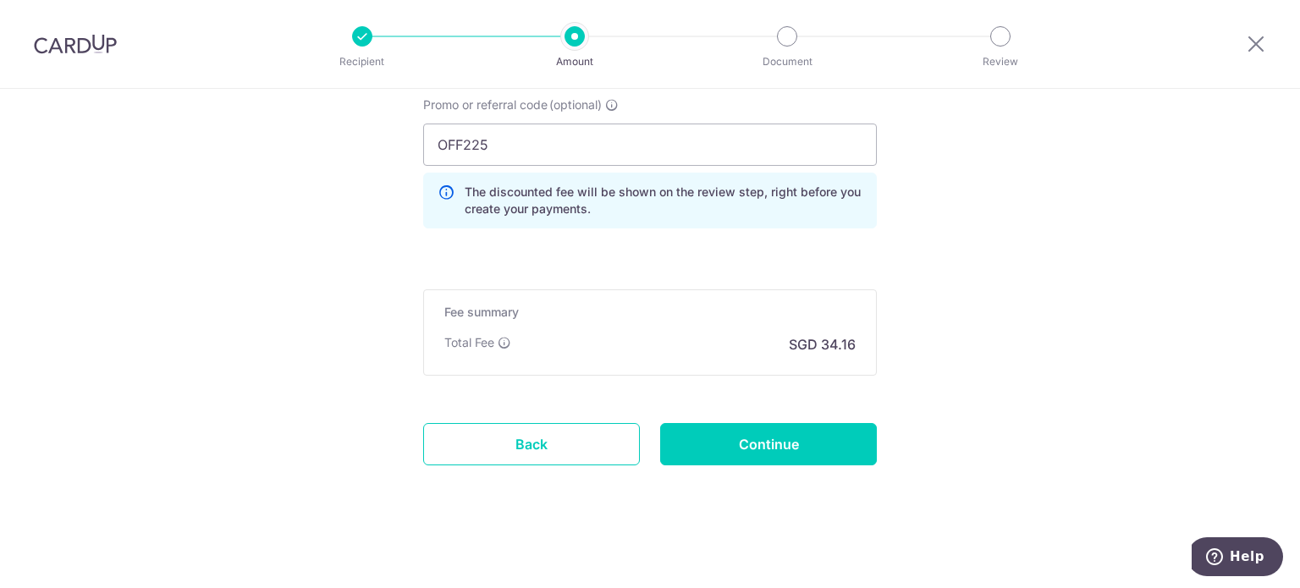
scroll to position [1175, 0]
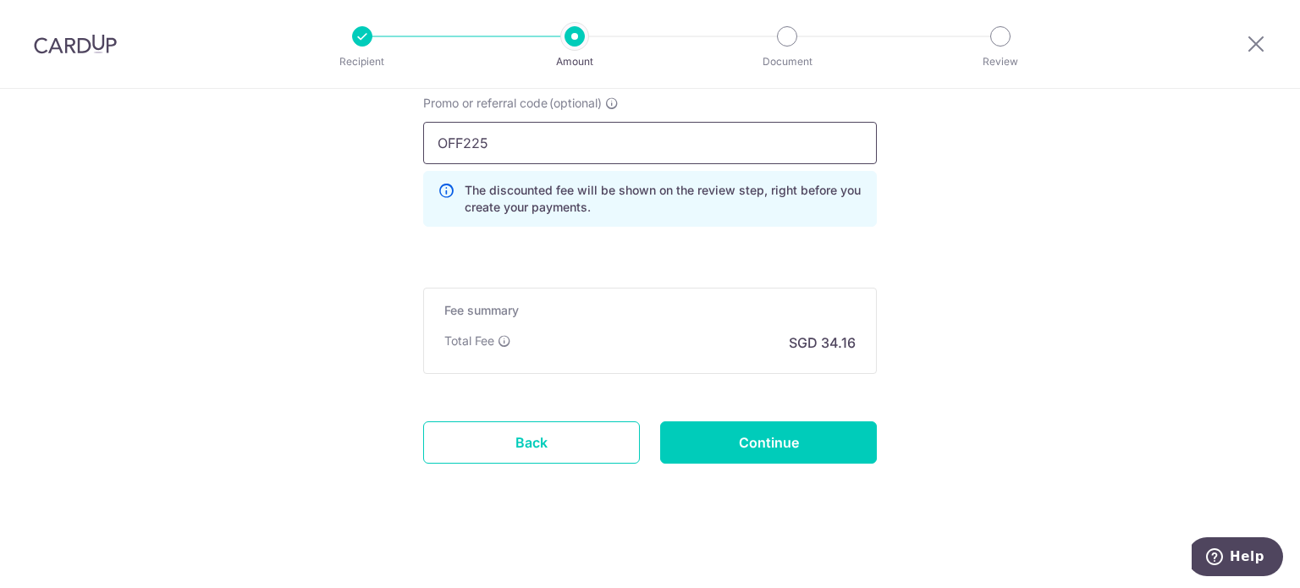
click at [499, 146] on input "OFF225" at bounding box center [650, 143] width 454 height 42
paste input "VTAX25ONE"
click at [465, 146] on input "VTAX25ONE" at bounding box center [650, 143] width 454 height 42
type input "VTAX25ONE"
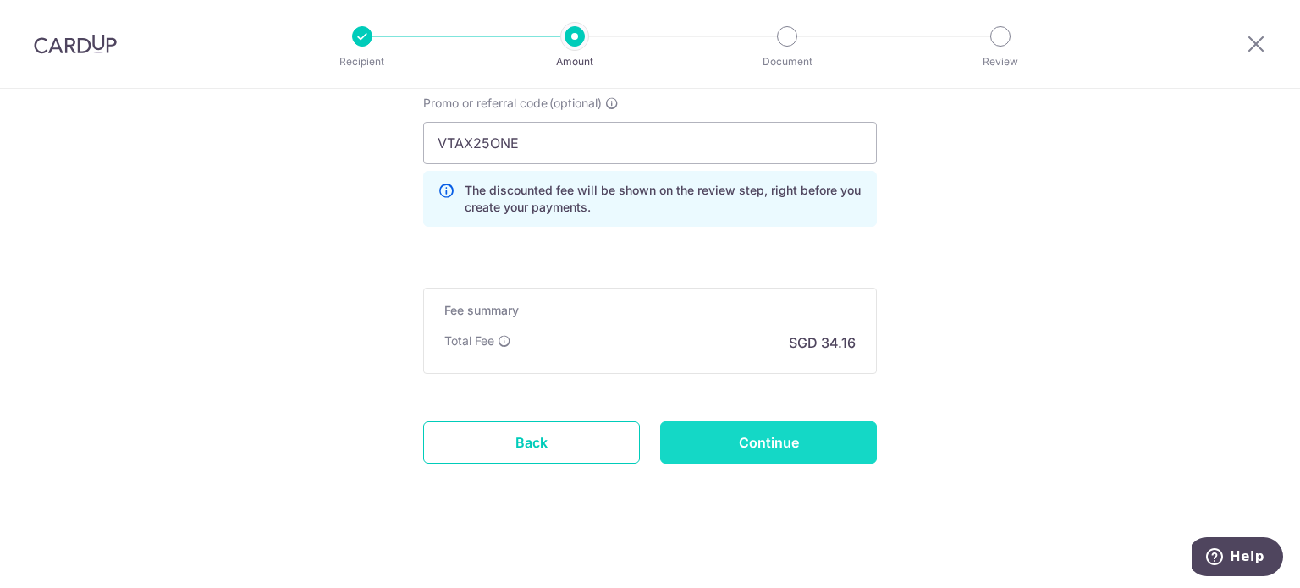
click at [740, 439] on input "Continue" at bounding box center [768, 443] width 217 height 42
type input "Update Schedule"
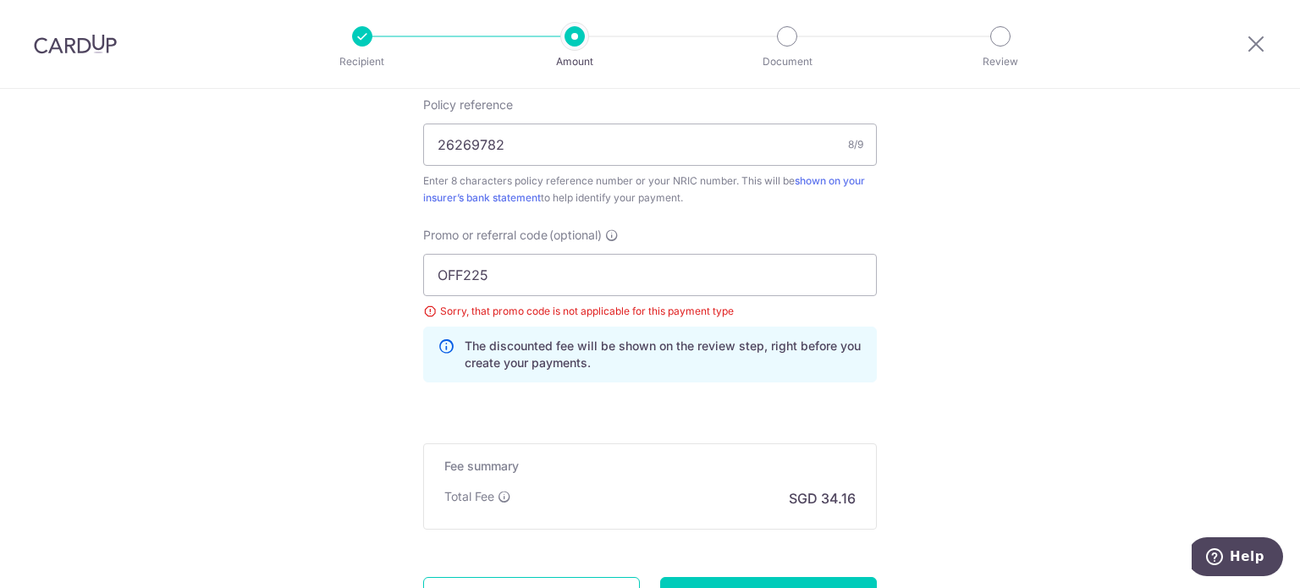
scroll to position [1029, 0]
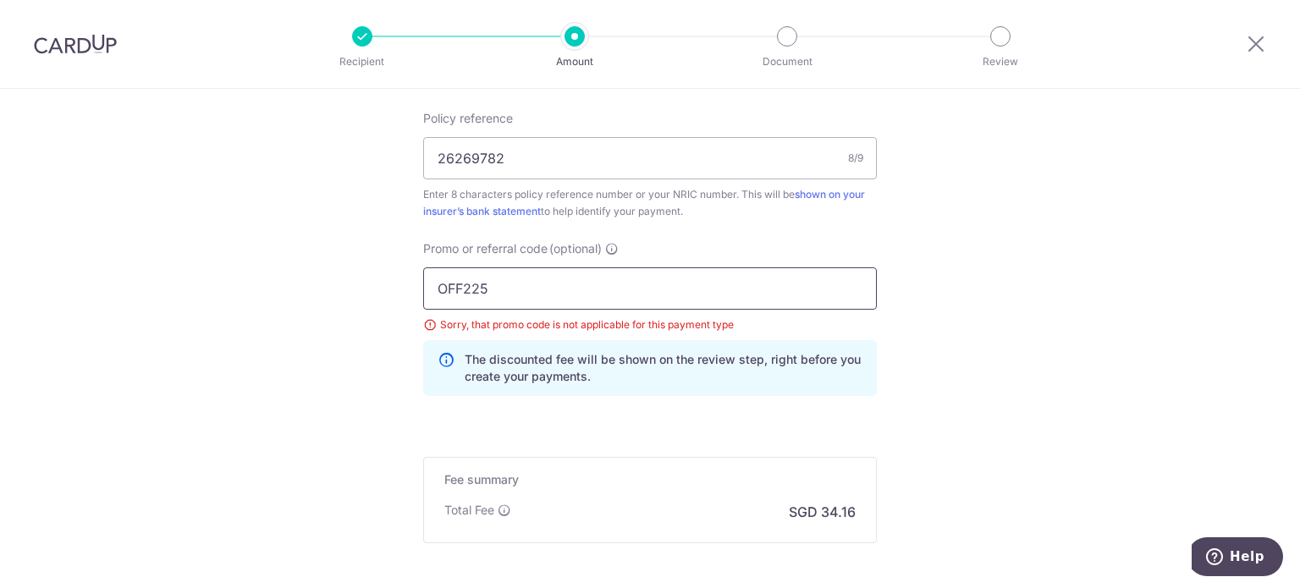
click at [474, 279] on input "OFF225" at bounding box center [650, 289] width 454 height 42
paste input "MILELION"
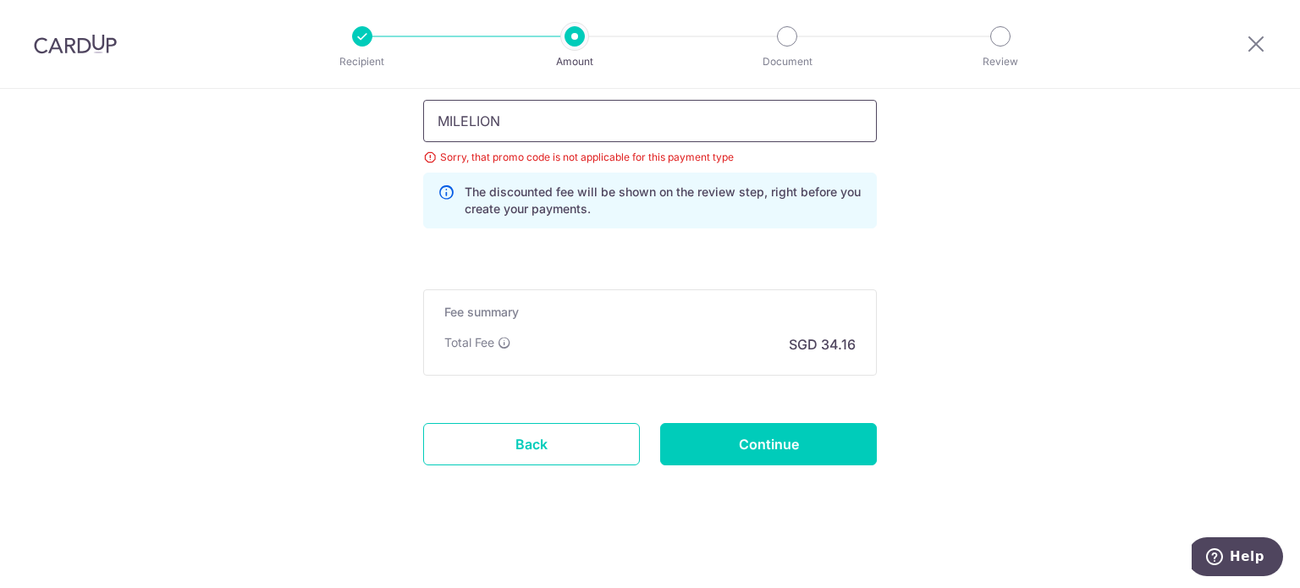
type input "MILELION"
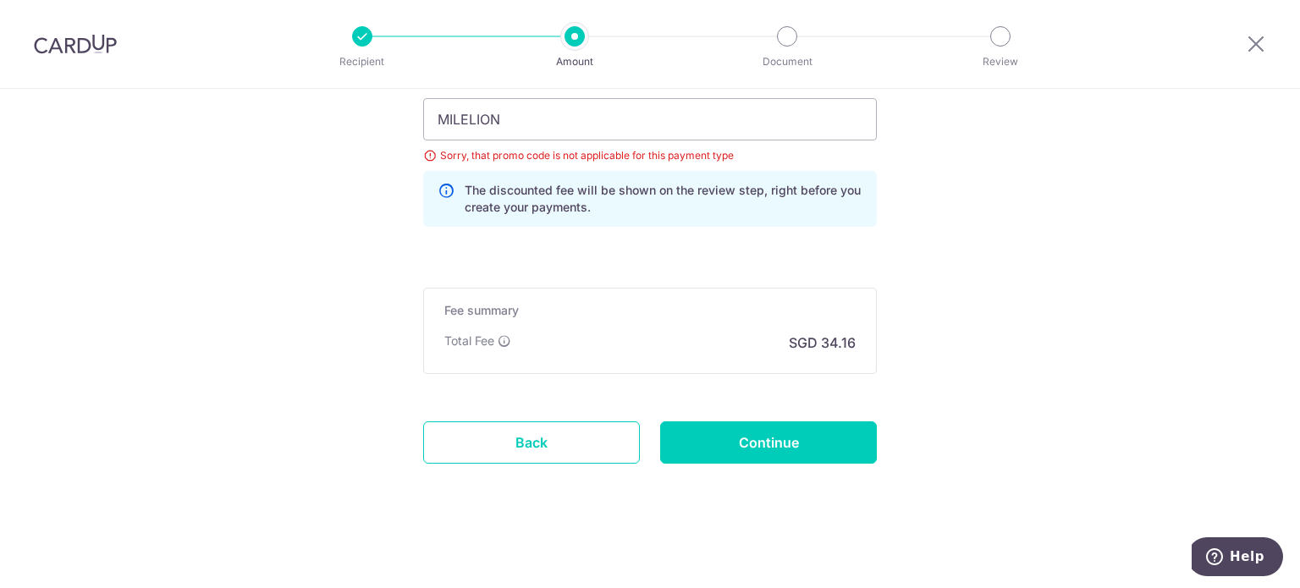
click at [752, 443] on input "Continue" at bounding box center [768, 443] width 217 height 42
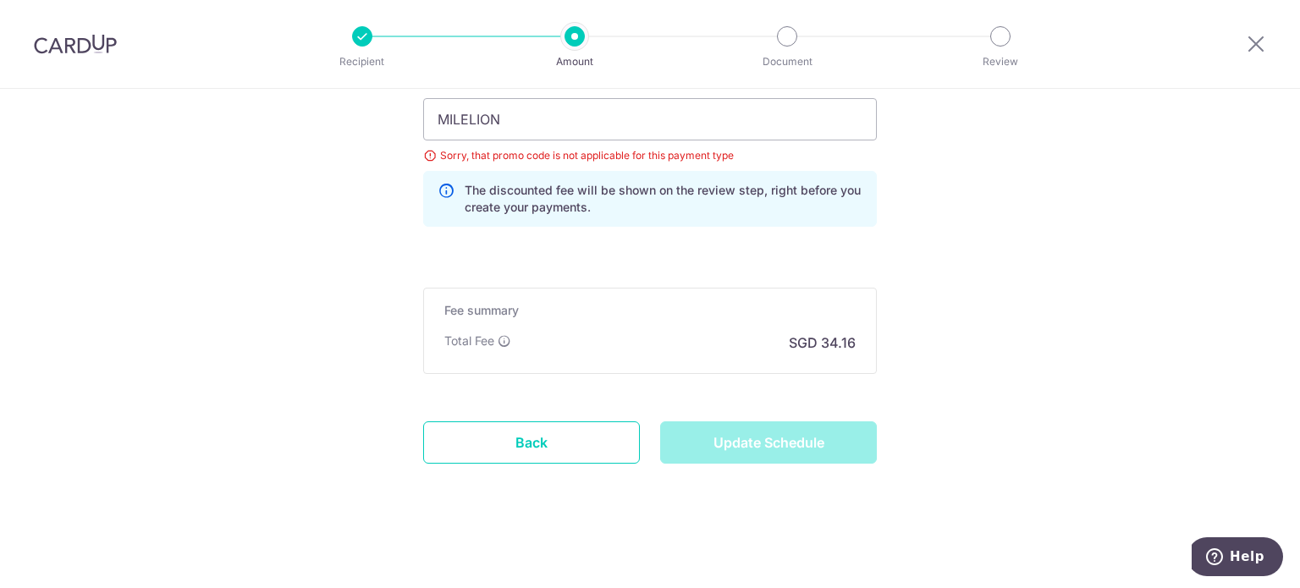
type input "Update Schedule"
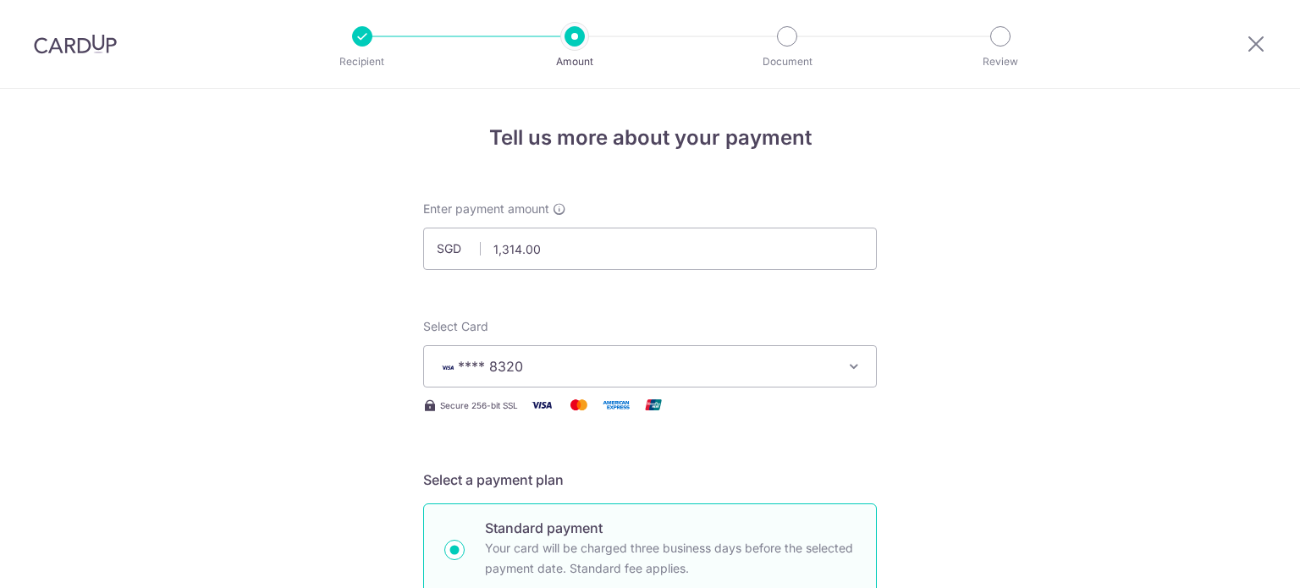
scroll to position [1199, 0]
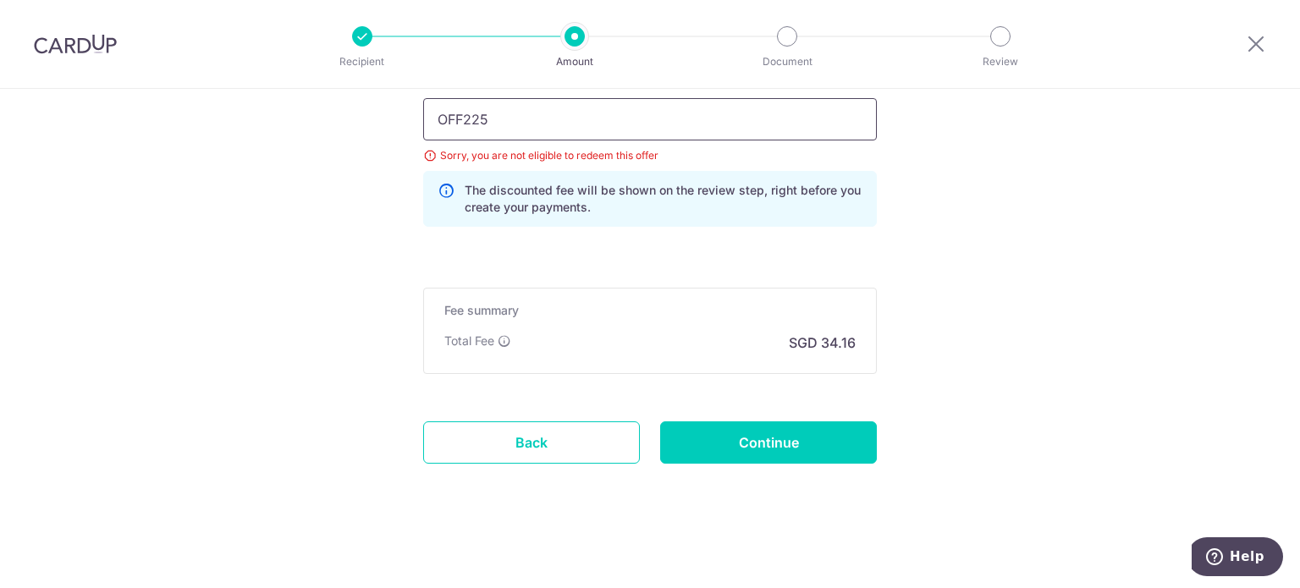
click at [526, 124] on input "OFF225" at bounding box center [650, 119] width 454 height 42
paste input "MILELION"
type input "MILELION"
click at [748, 446] on input "Continue" at bounding box center [768, 443] width 217 height 42
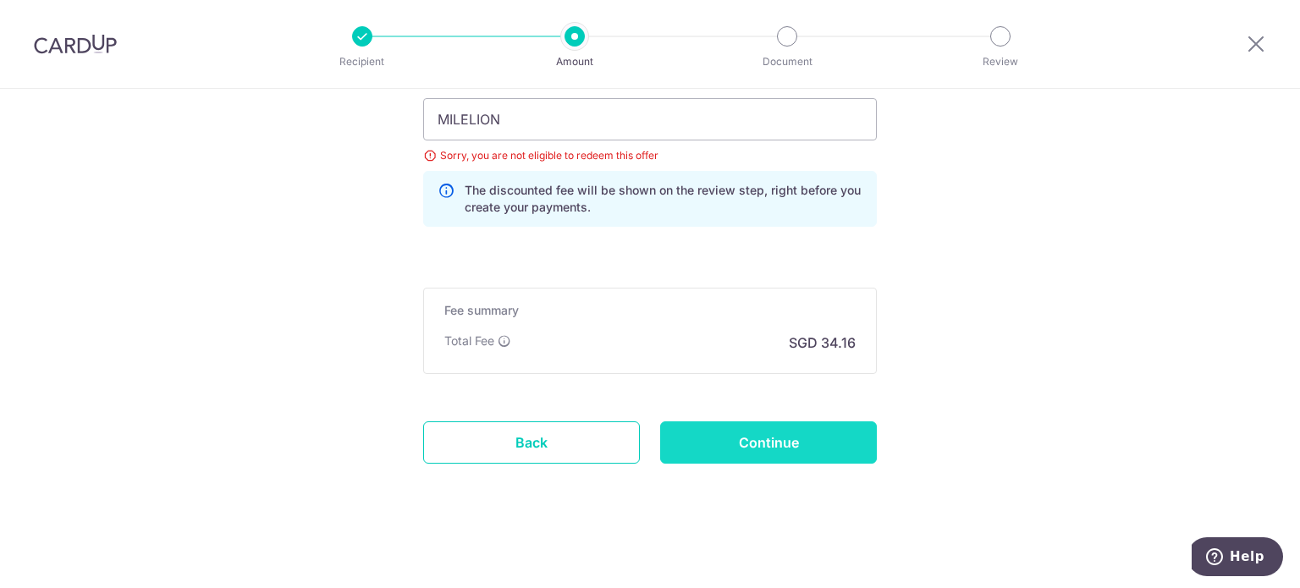
type input "Update Schedule"
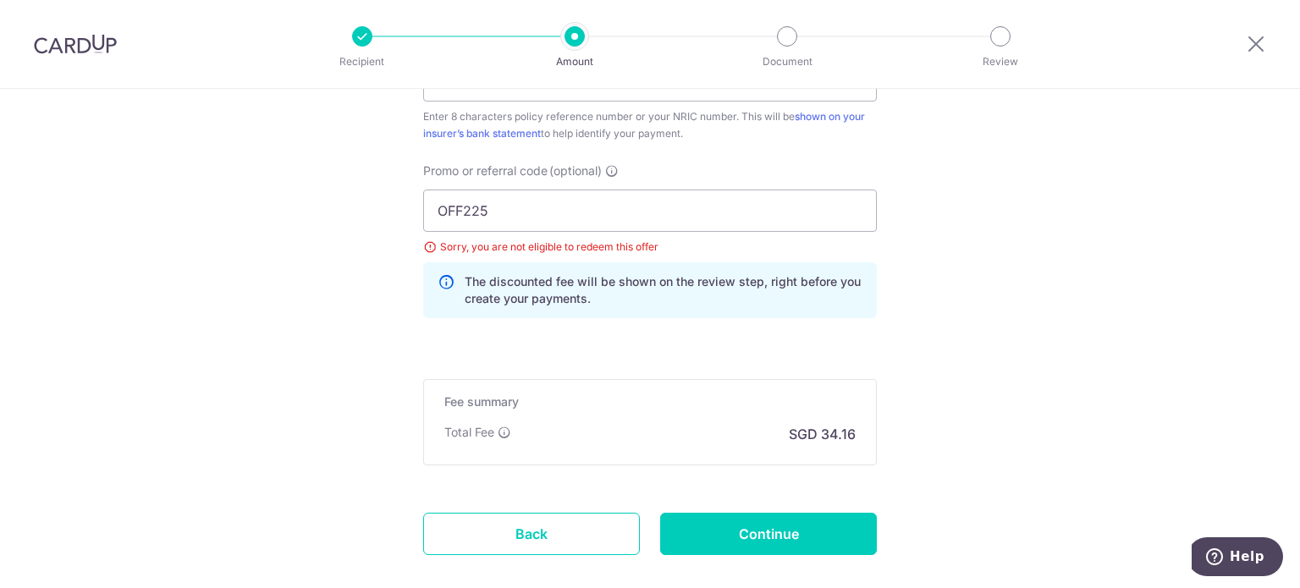
scroll to position [691, 0]
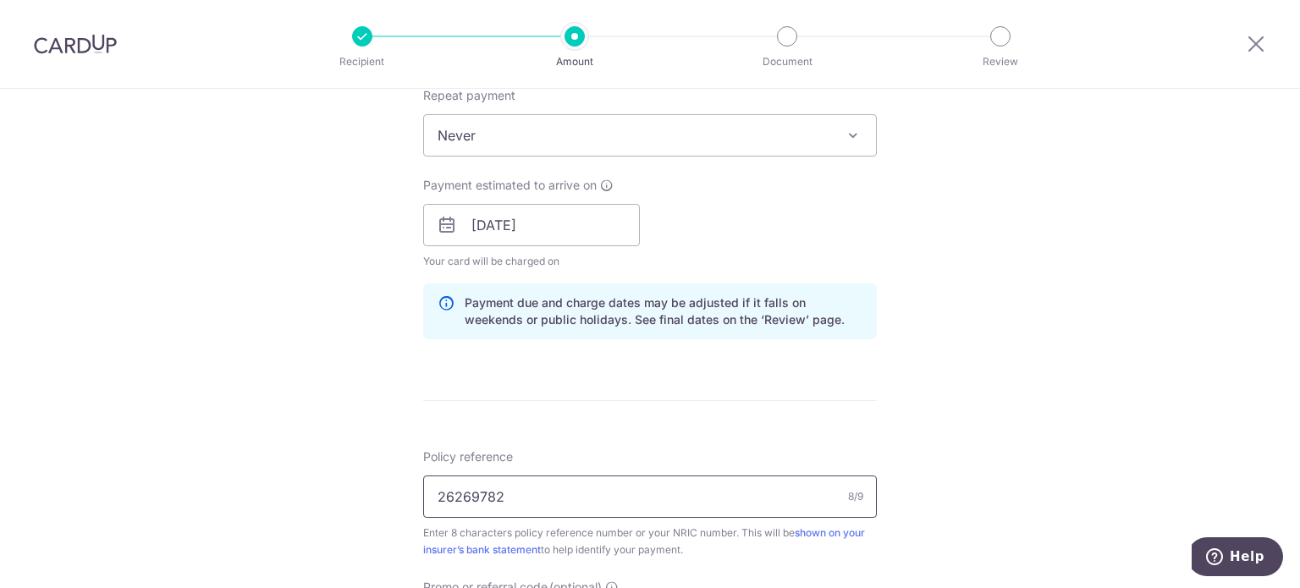
click at [738, 497] on input "26269782" at bounding box center [650, 497] width 454 height 42
paste input "78"
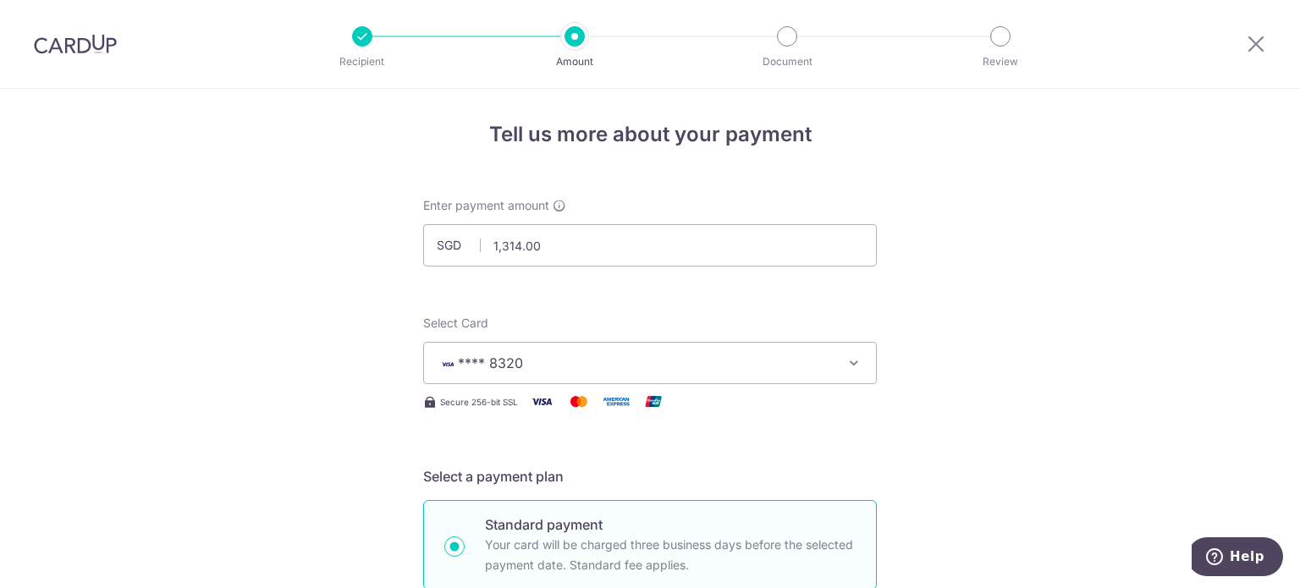
scroll to position [0, 0]
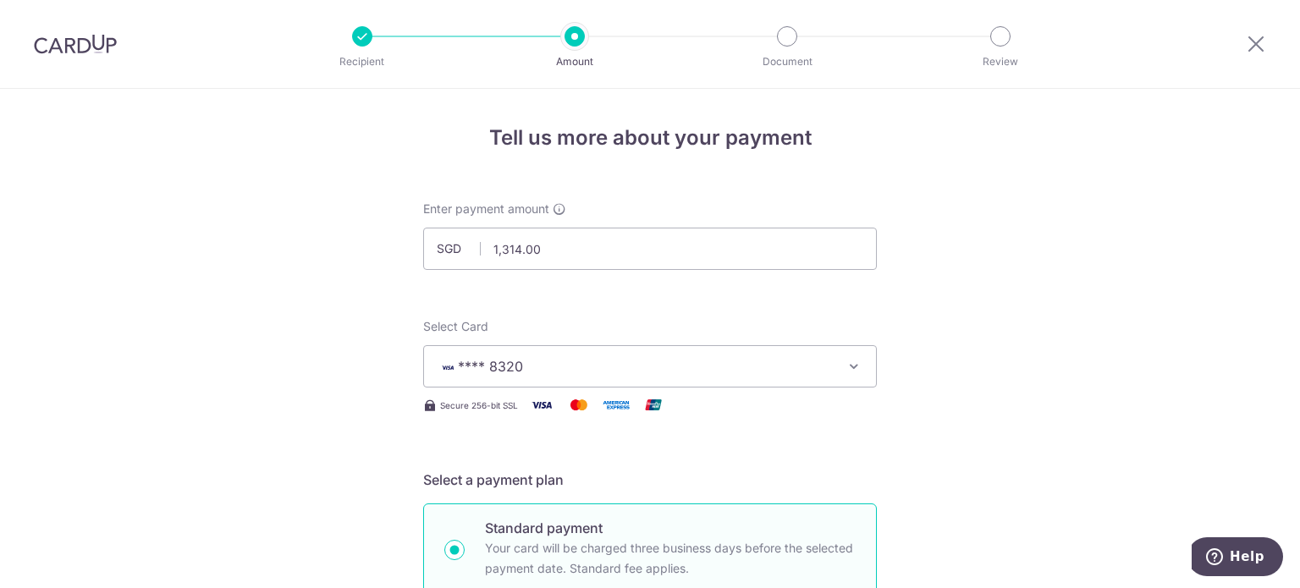
type input "26269778"
click at [562, 250] on input "1,314.00" at bounding box center [650, 249] width 454 height 42
paste input "502.6"
type input "502.60"
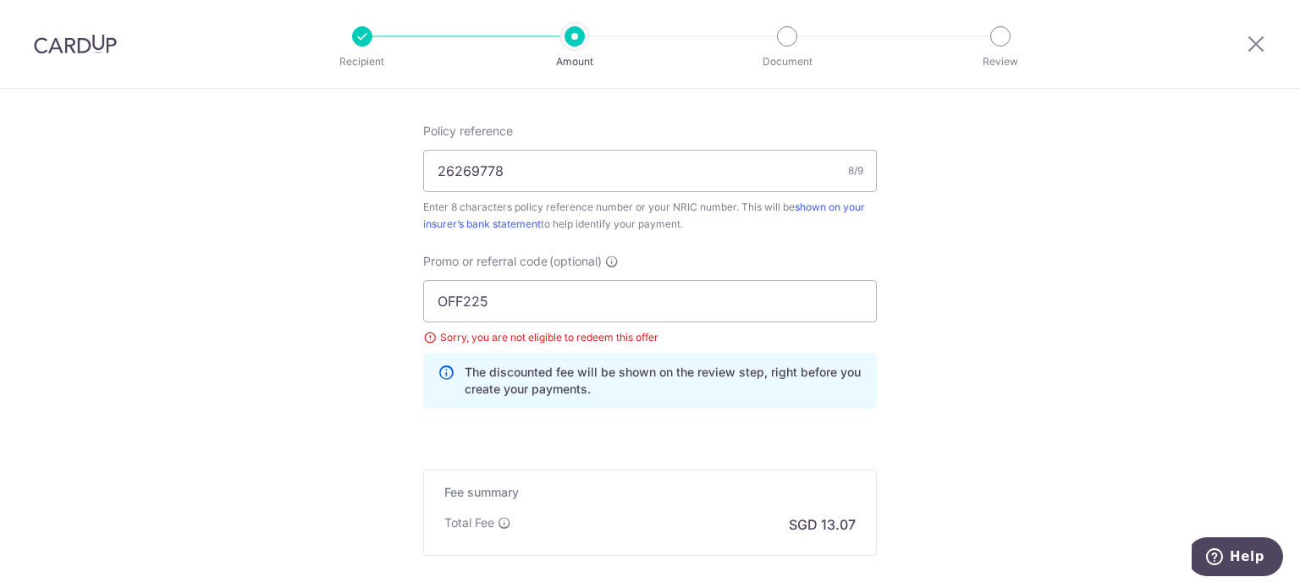
scroll to position [1016, 0]
click at [529, 297] on input "OFF225" at bounding box center [650, 302] width 454 height 42
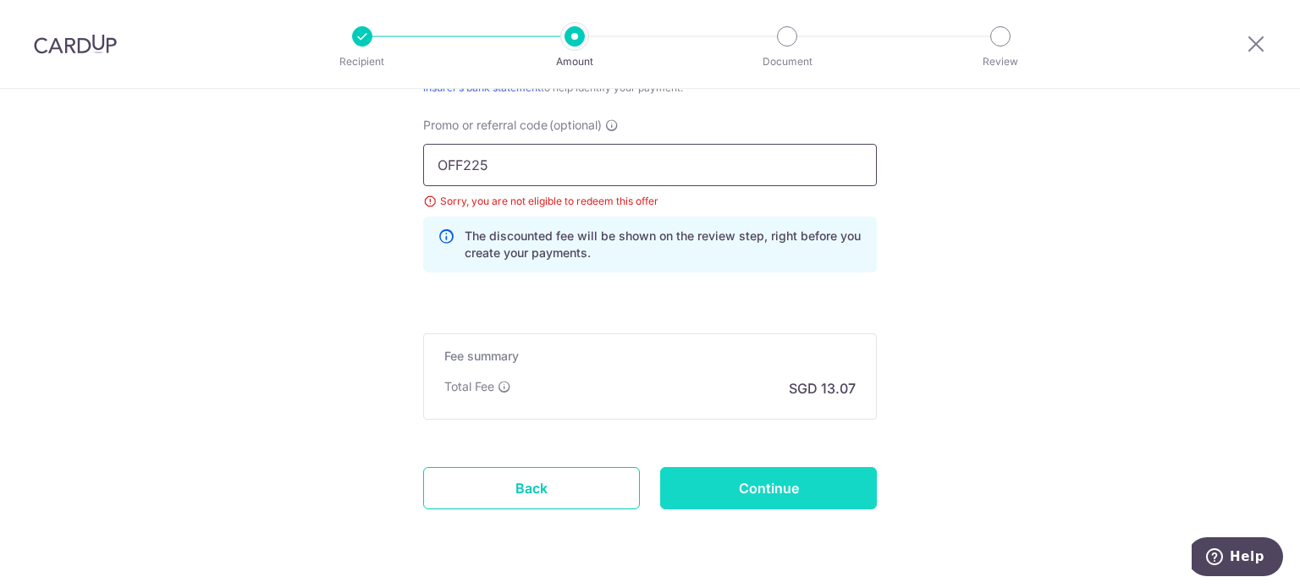
scroll to position [1199, 0]
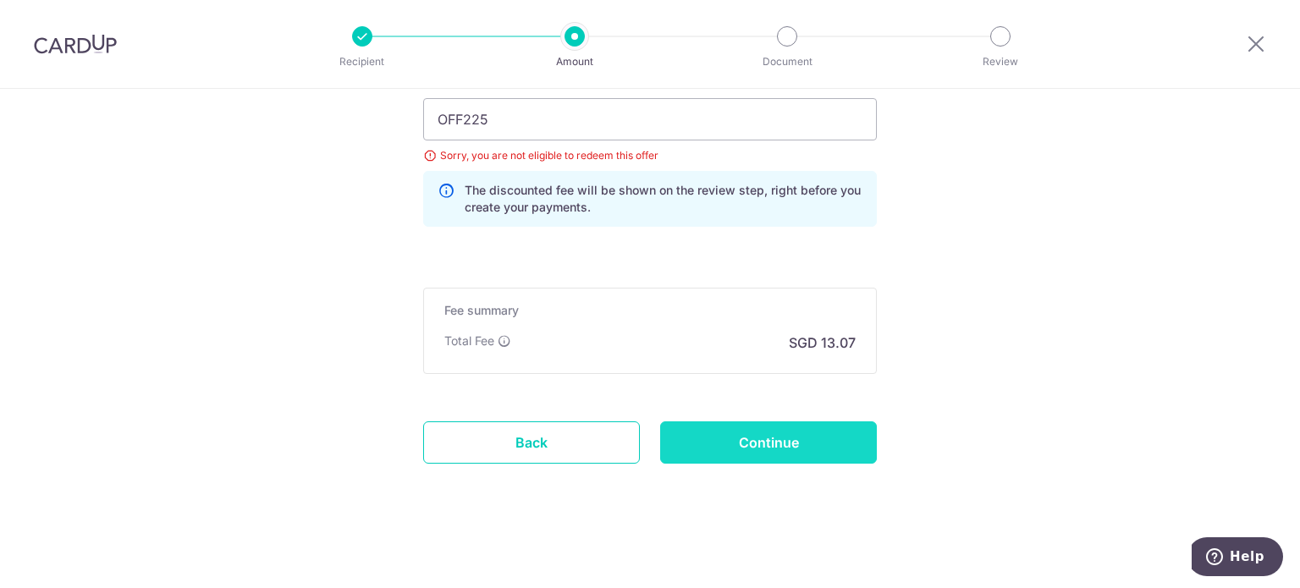
click at [734, 438] on input "Continue" at bounding box center [768, 443] width 217 height 42
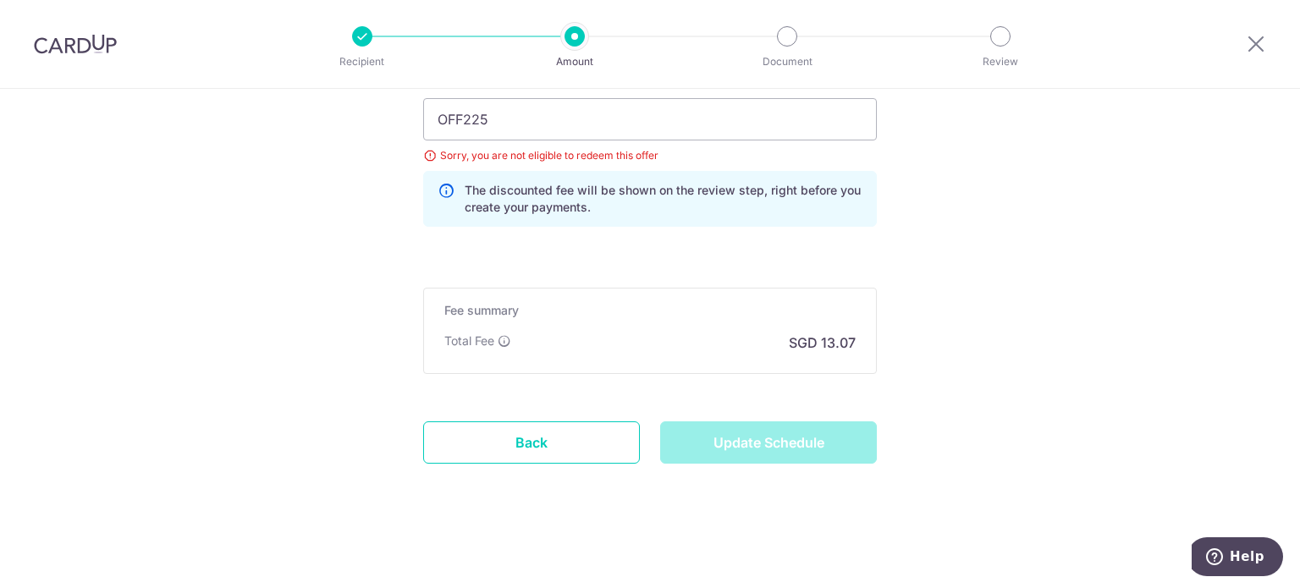
type input "Update Schedule"
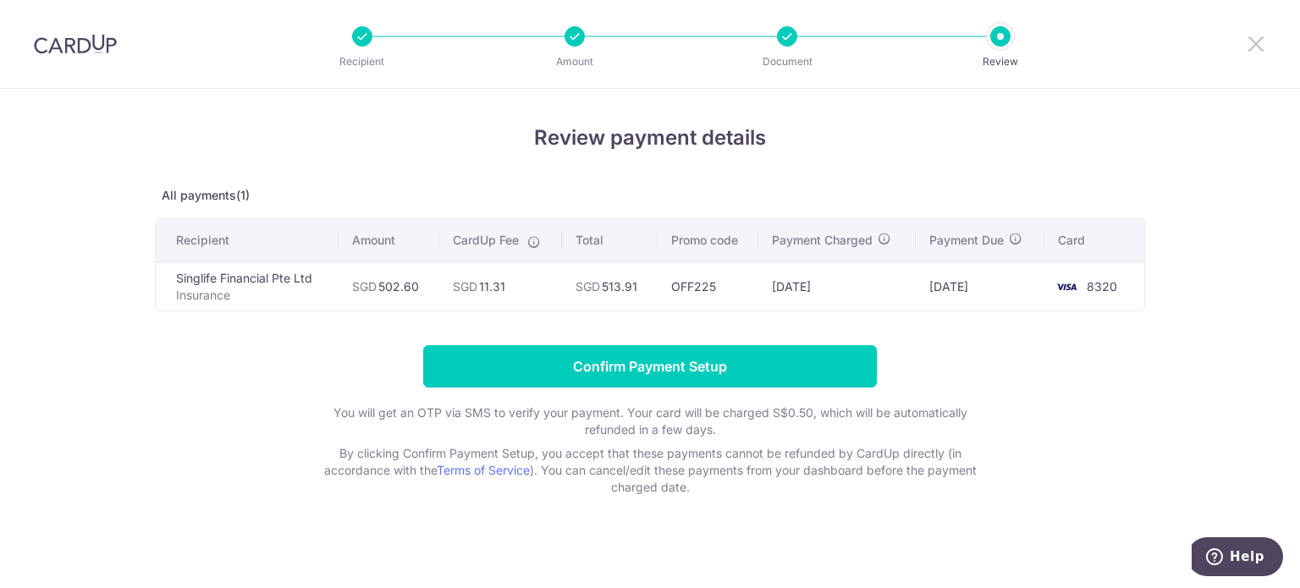
click at [1265, 40] on icon at bounding box center [1256, 43] width 20 height 21
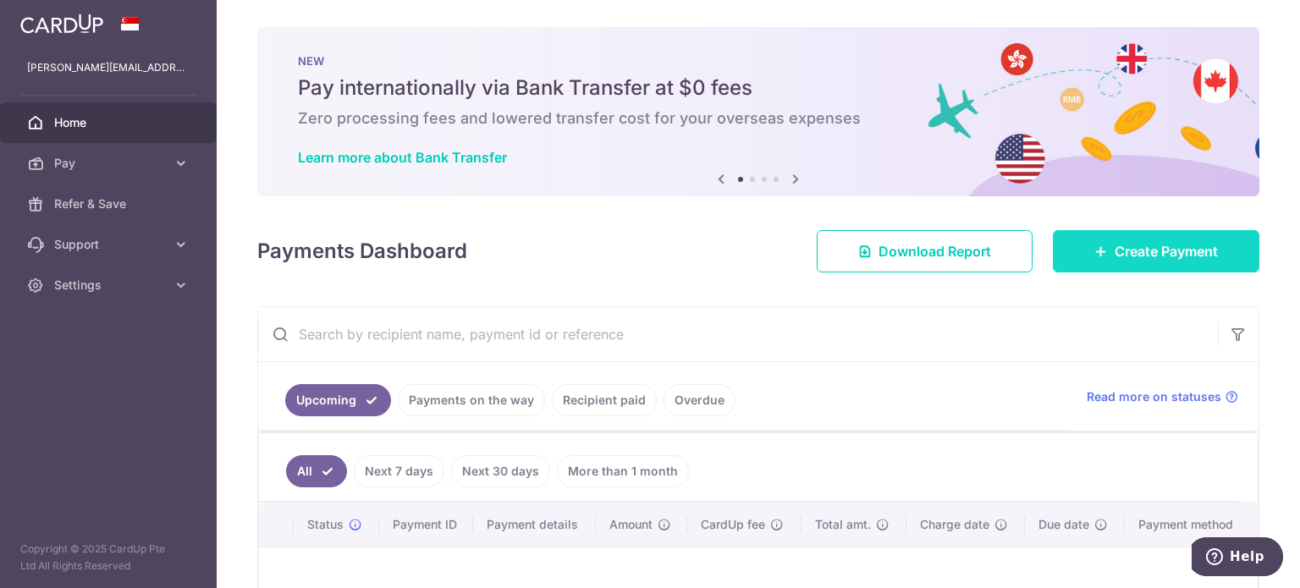
click at [1136, 255] on span "Create Payment" at bounding box center [1166, 251] width 103 height 20
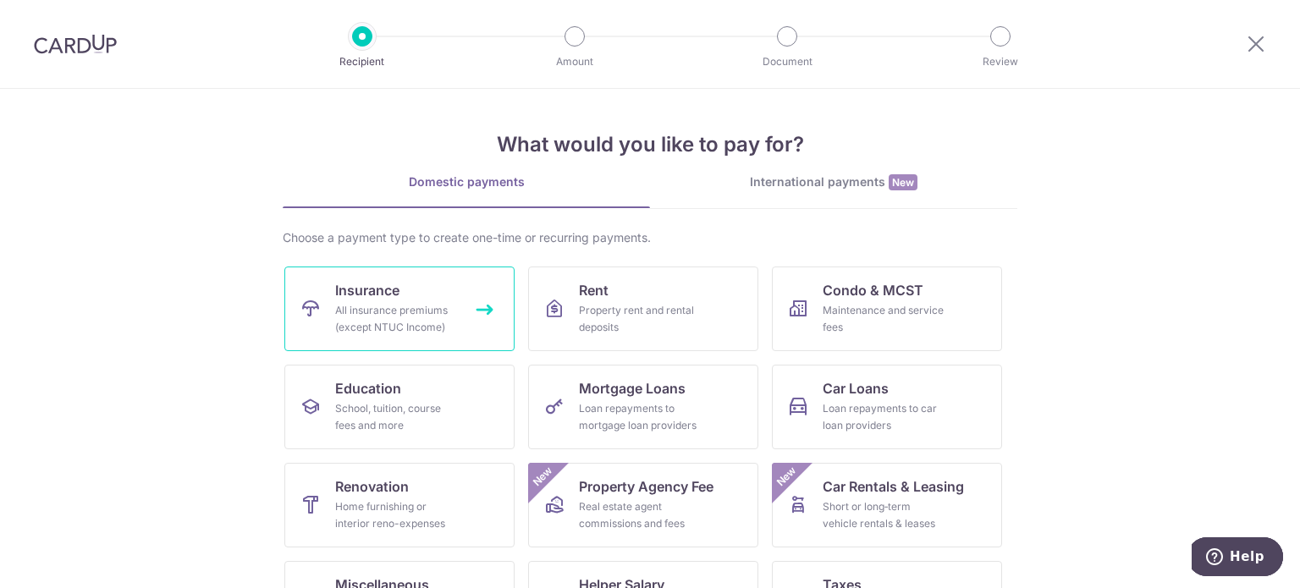
click at [387, 298] on span "Insurance" at bounding box center [367, 290] width 64 height 20
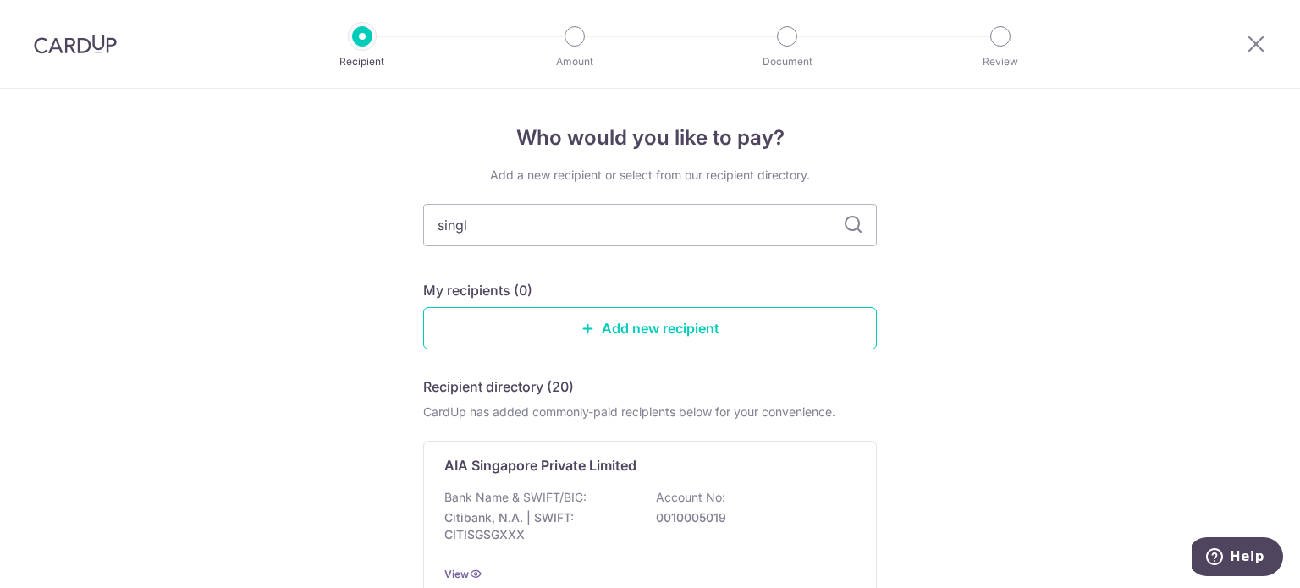
type input "singli"
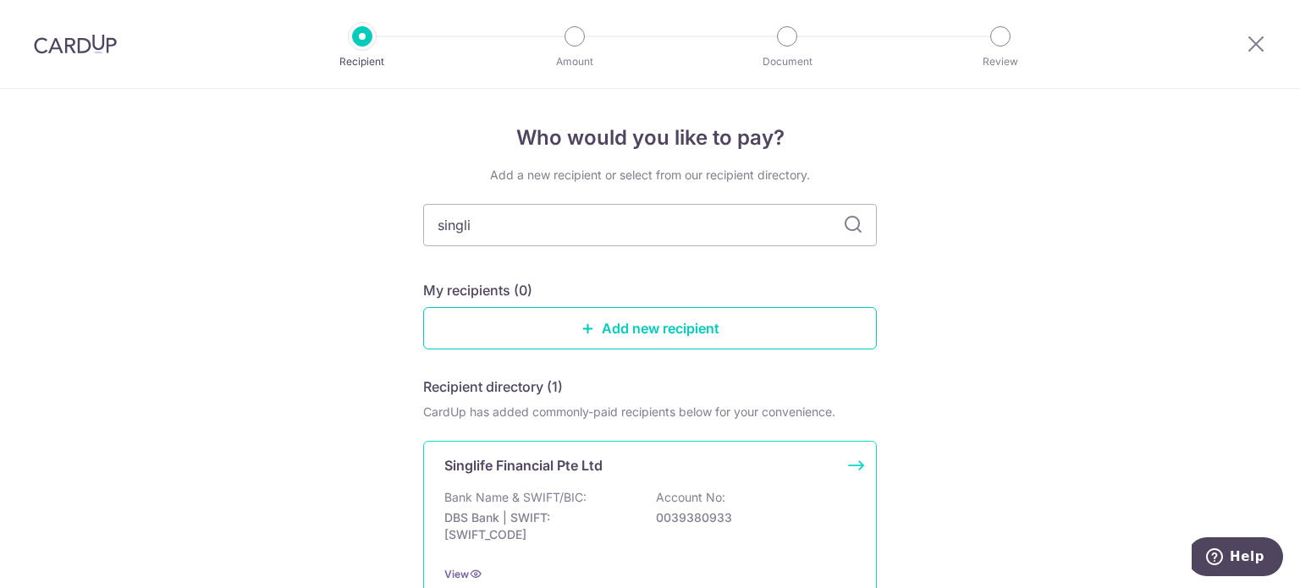
click at [627, 515] on p "DBS Bank | SWIFT: [SWIFT_CODE]" at bounding box center [539, 527] width 190 height 34
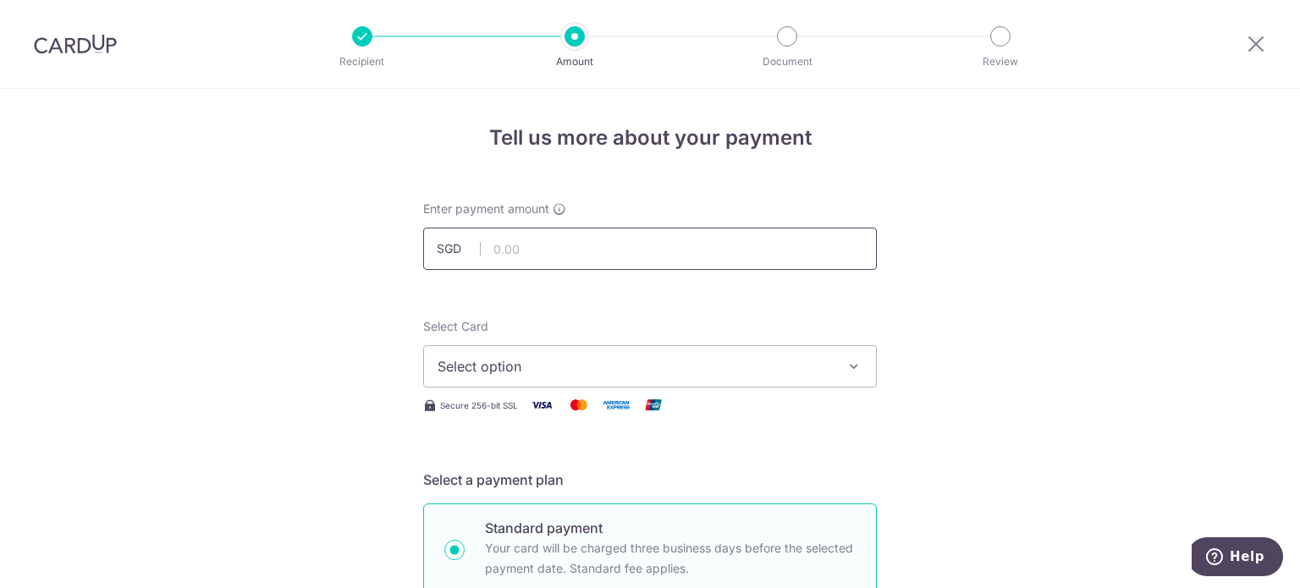
click at [581, 252] on input "text" at bounding box center [650, 249] width 454 height 42
type input "502.60"
click at [555, 368] on span "Select option" at bounding box center [635, 366] width 395 height 20
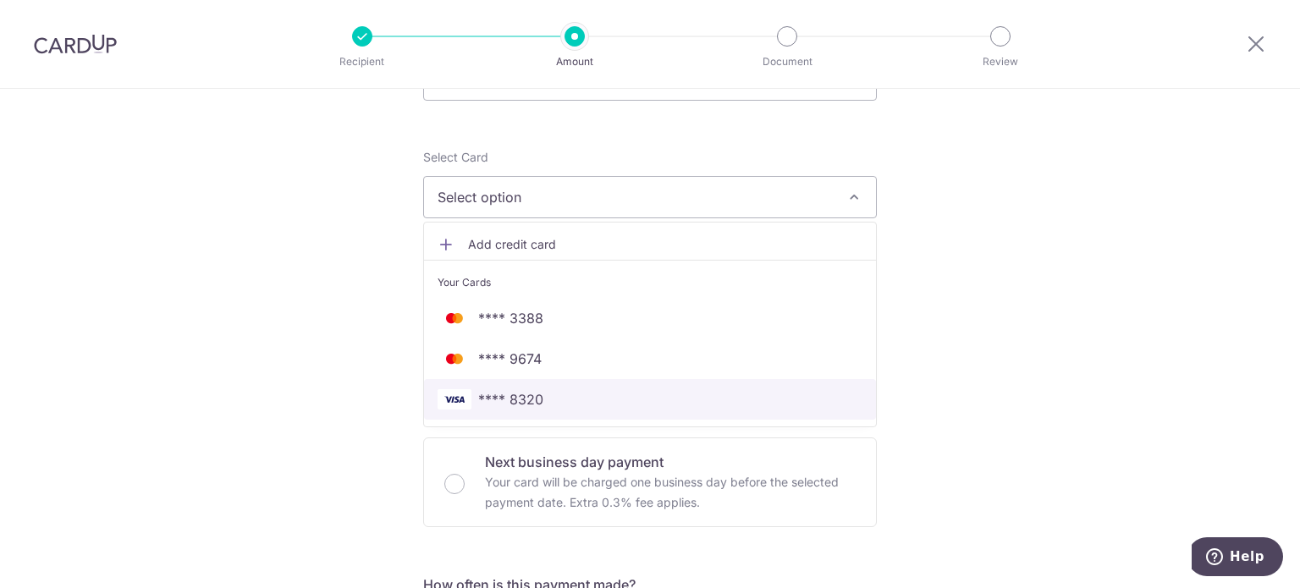
click at [537, 400] on span "**** 8320" at bounding box center [510, 399] width 65 height 20
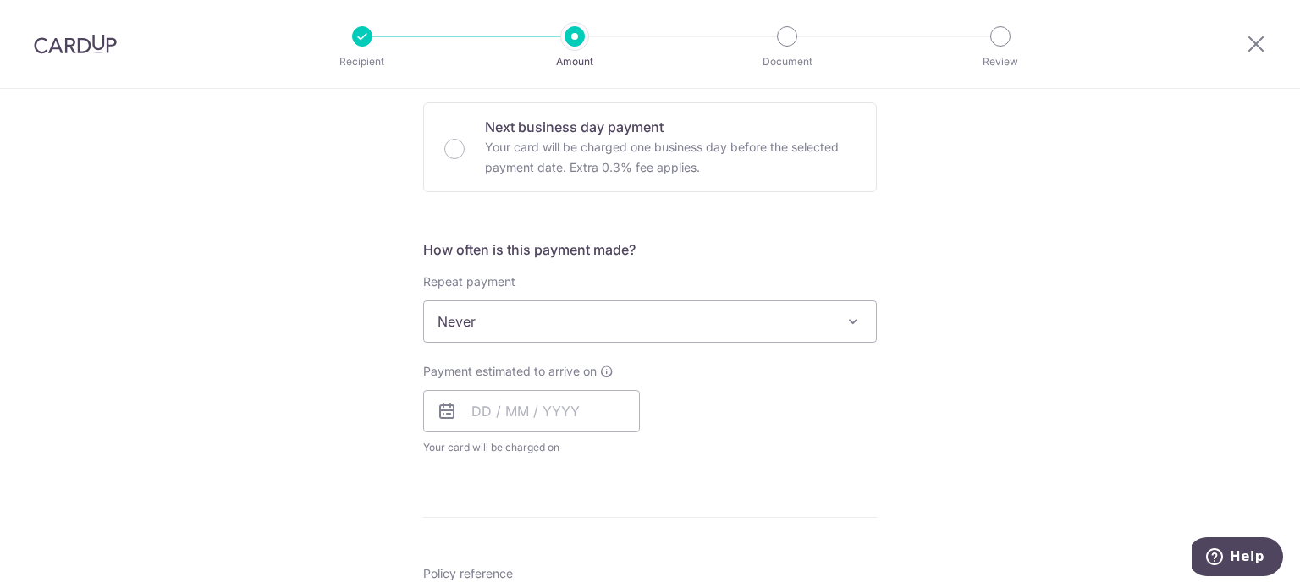
scroll to position [508, 0]
click at [523, 412] on input "text" at bounding box center [531, 408] width 217 height 42
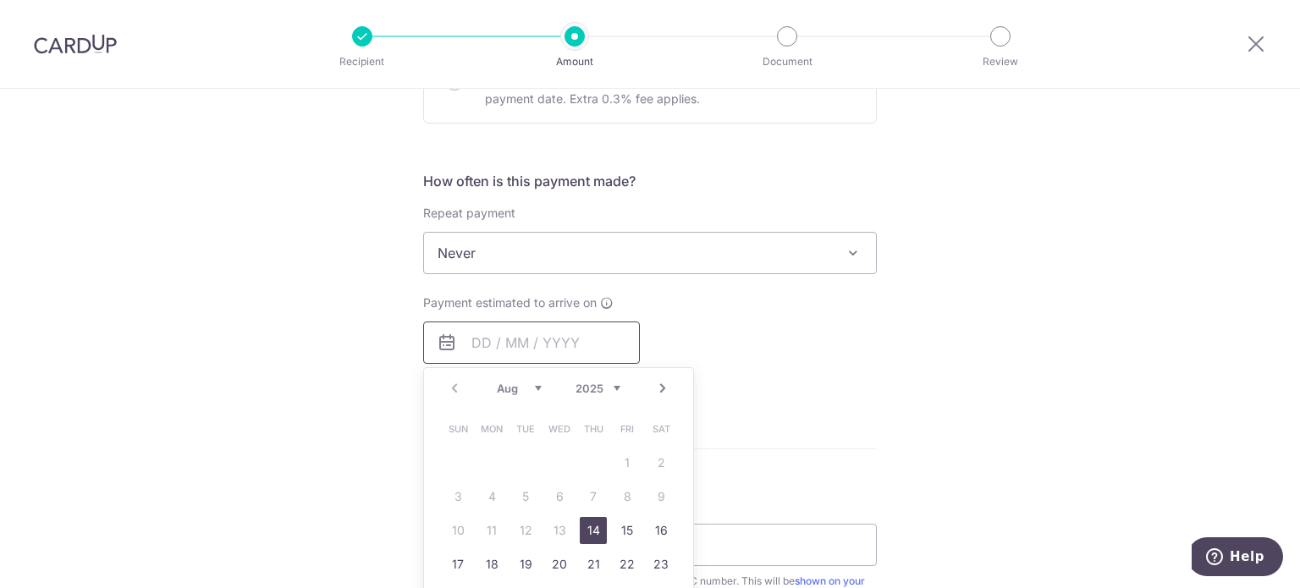
scroll to position [593, 0]
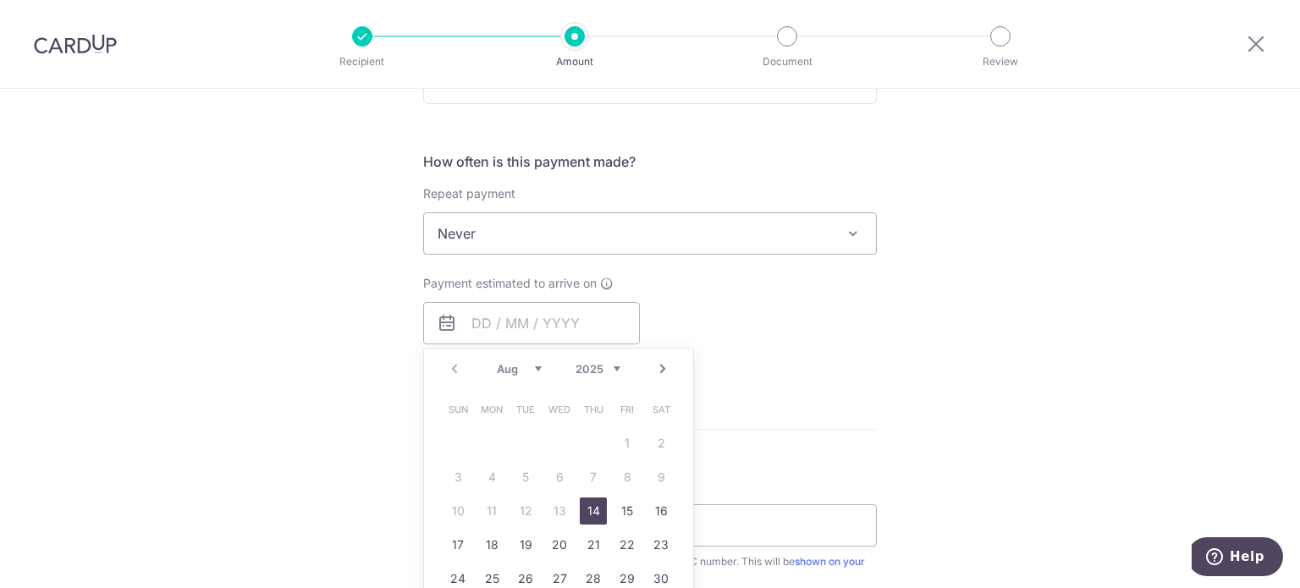
drag, startPoint x: 588, startPoint y: 508, endPoint x: 897, endPoint y: 313, distance: 365.2
click at [588, 508] on link "14" at bounding box center [593, 511] width 27 height 27
type input "14/08/2025"
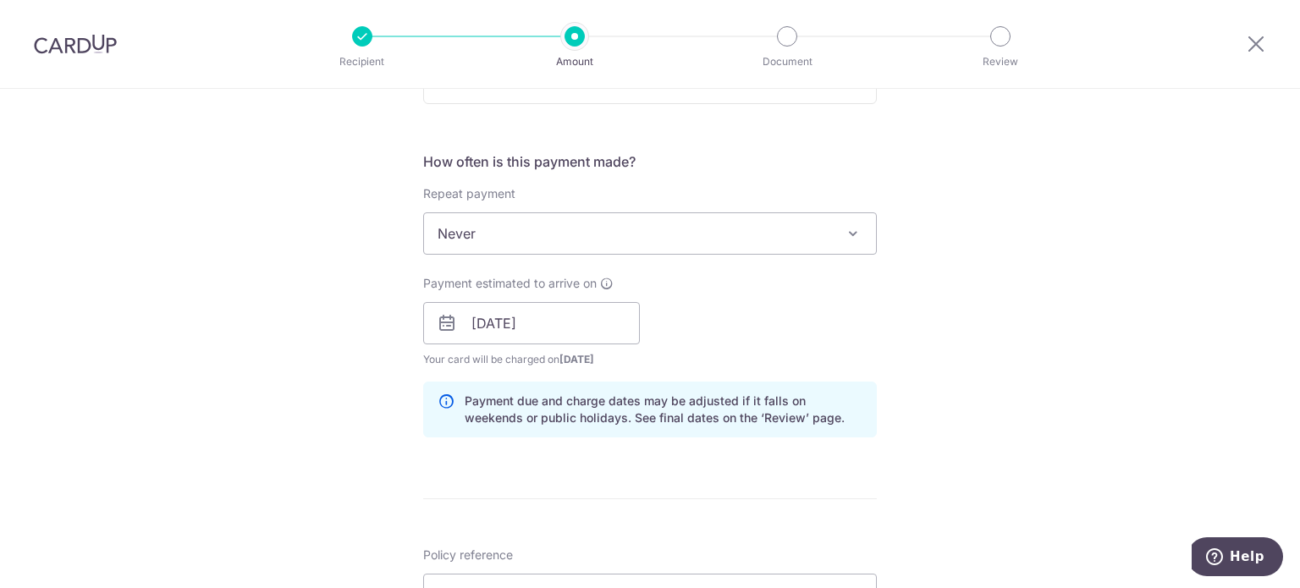
click at [1020, 301] on div "Tell us more about your payment Enter payment amount SGD 502.60 502.60 Select C…" at bounding box center [650, 296] width 1300 height 1601
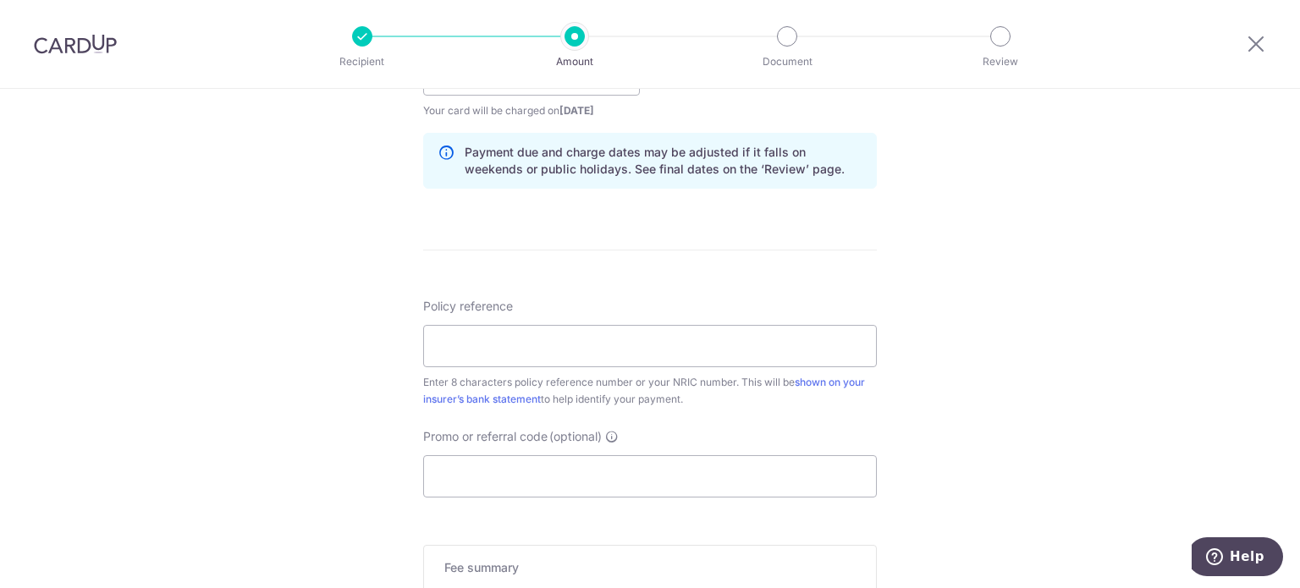
scroll to position [847, 0]
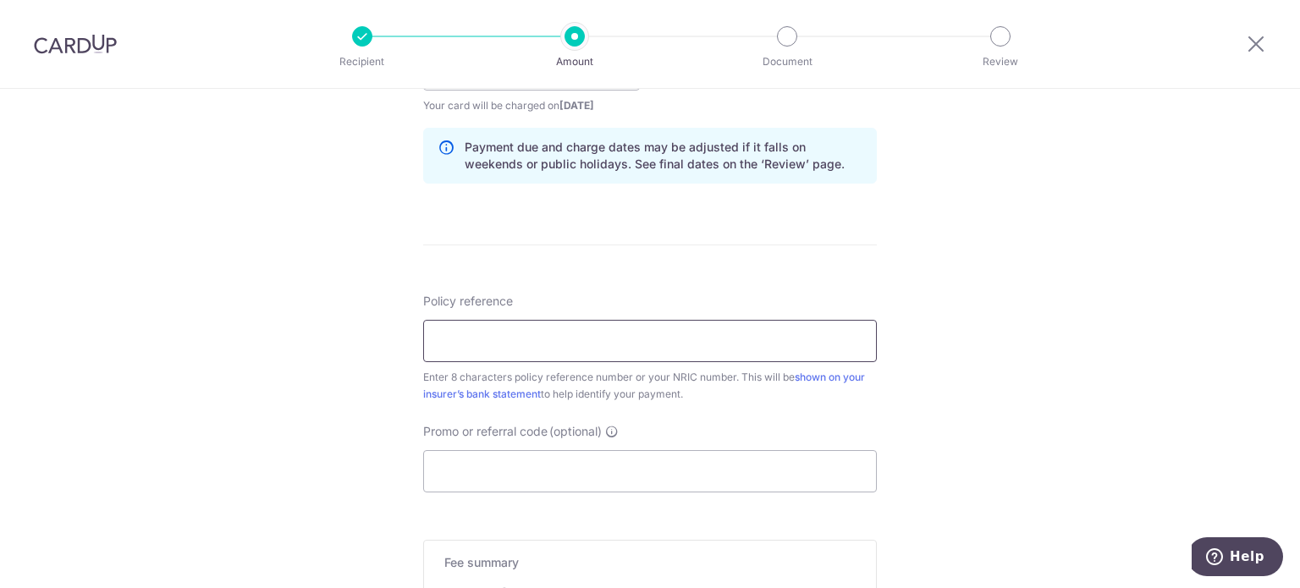
click at [467, 340] on input "Policy reference" at bounding box center [650, 341] width 454 height 42
paste input "26269778"
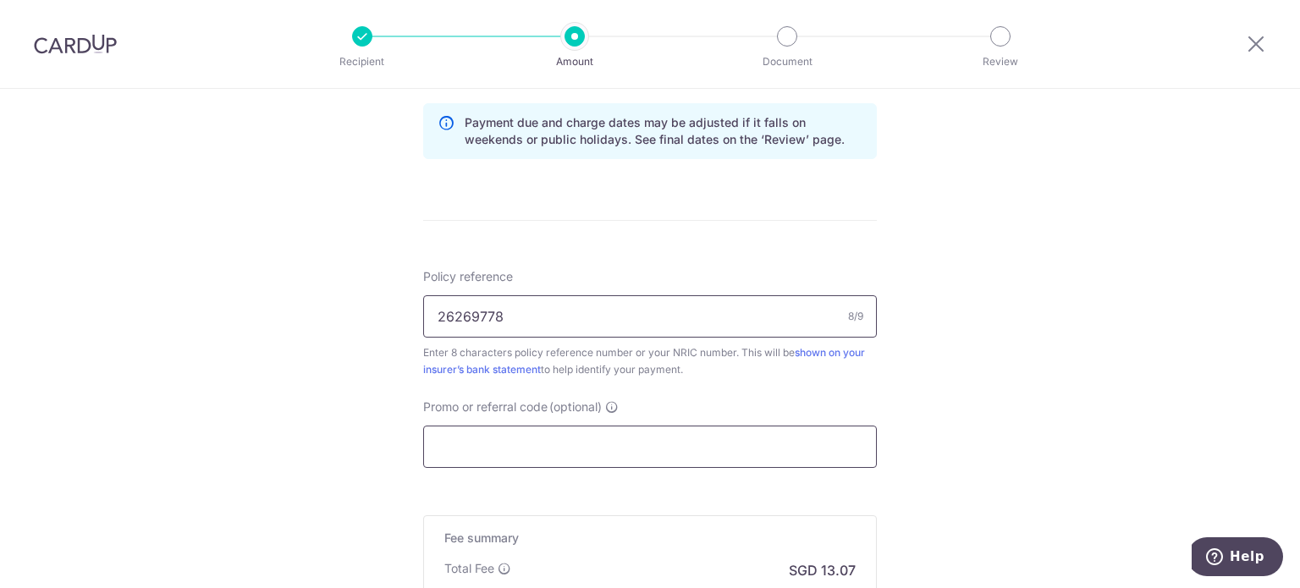
scroll to position [1099, 0]
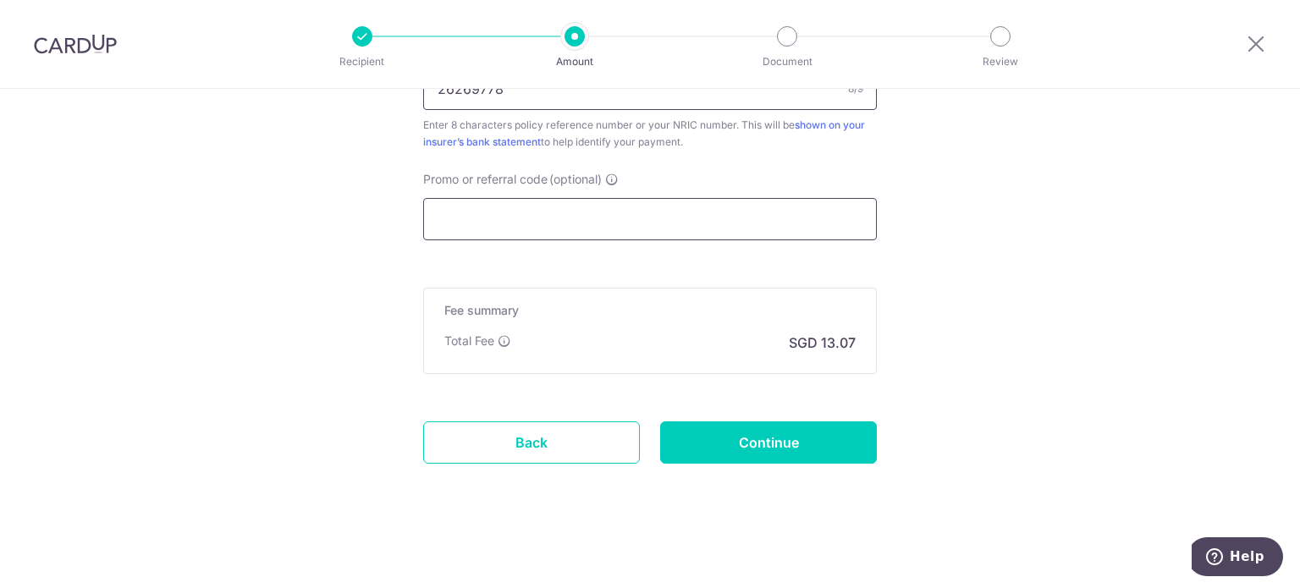
type input "26269778"
click at [552, 216] on input "Promo or referral code (optional)" at bounding box center [650, 219] width 454 height 42
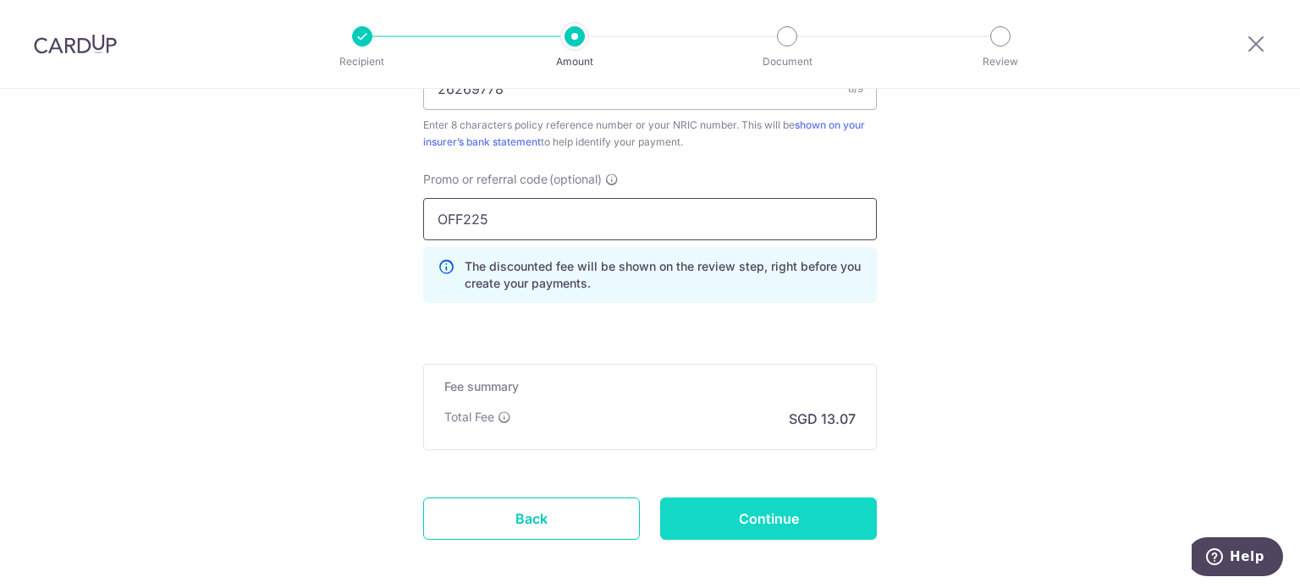
type input "OFF225"
click at [820, 519] on input "Continue" at bounding box center [768, 519] width 217 height 42
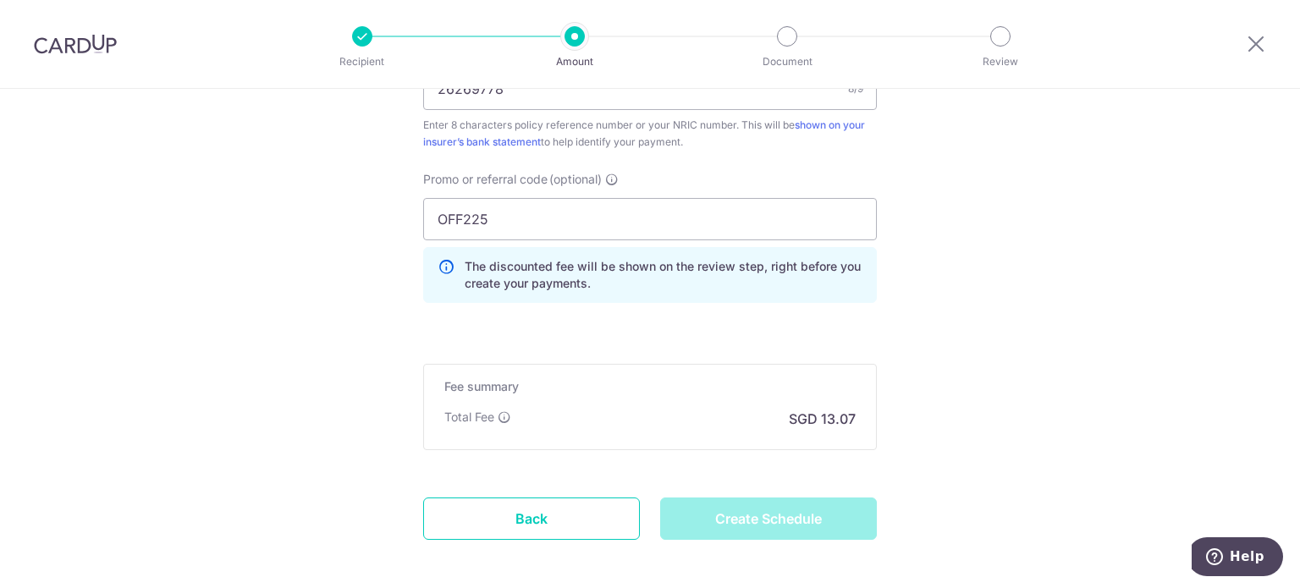
type input "Create Schedule"
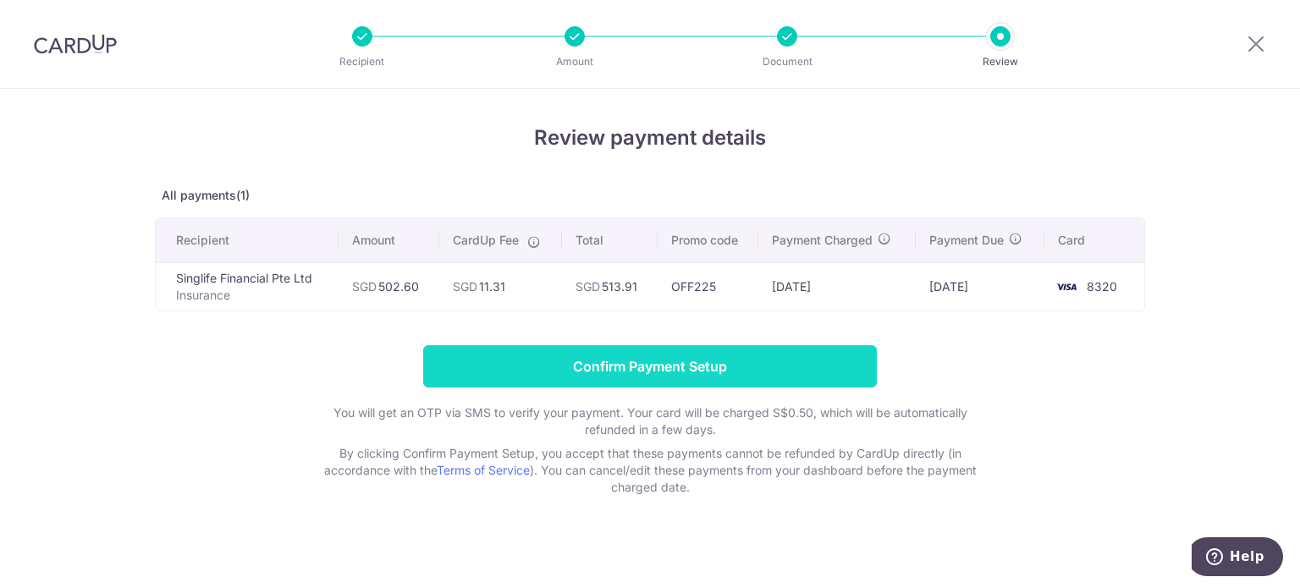
click at [674, 368] on input "Confirm Payment Setup" at bounding box center [650, 366] width 454 height 42
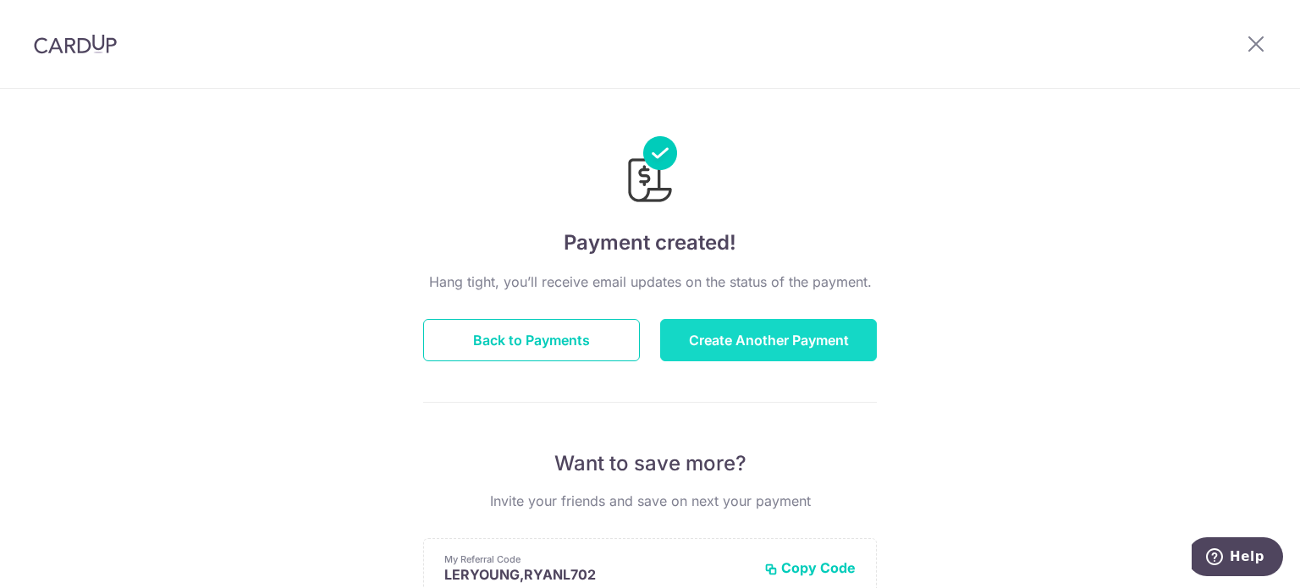
click at [809, 334] on button "Create Another Payment" at bounding box center [768, 340] width 217 height 42
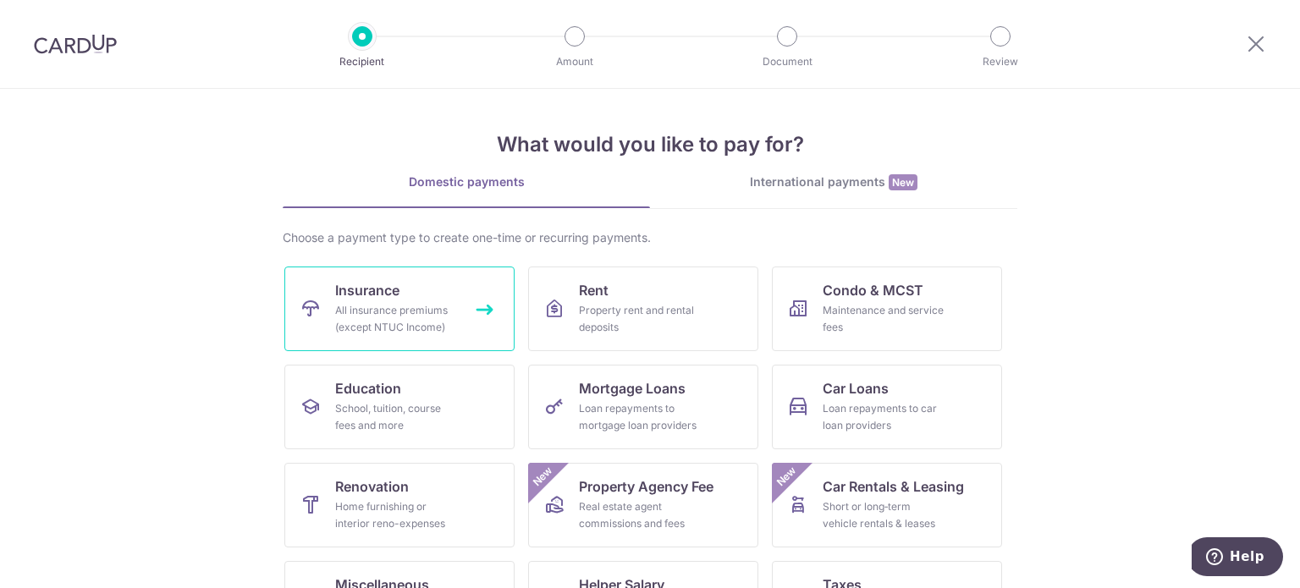
click at [373, 303] on div "All insurance premiums (except NTUC Income)" at bounding box center [396, 319] width 122 height 34
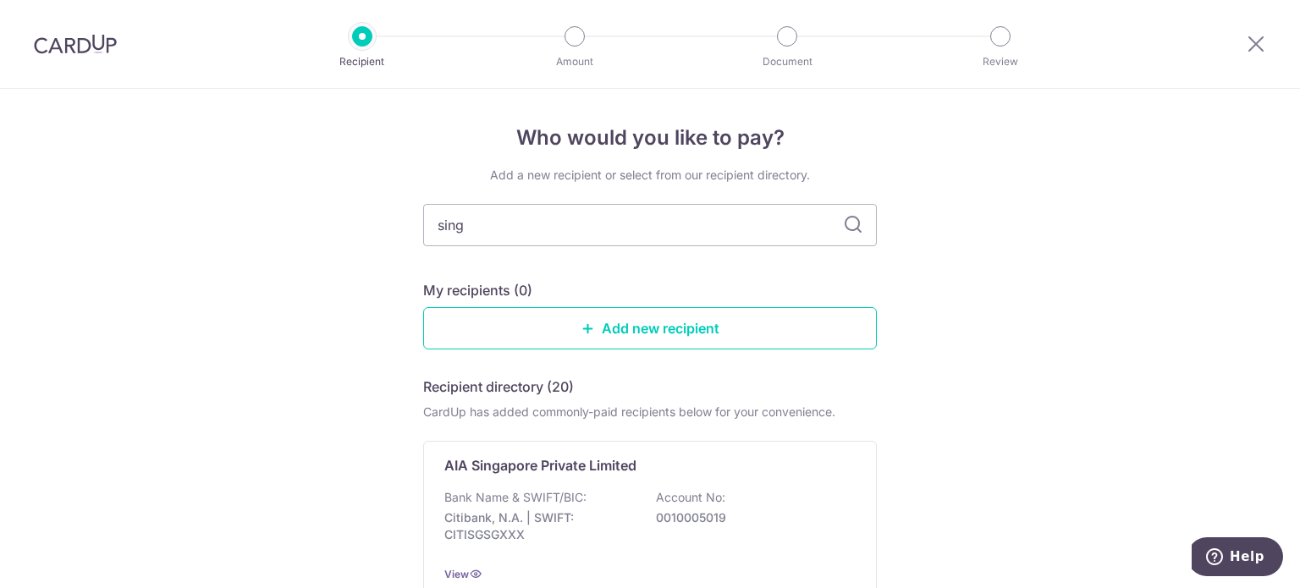
type input "Singlife"
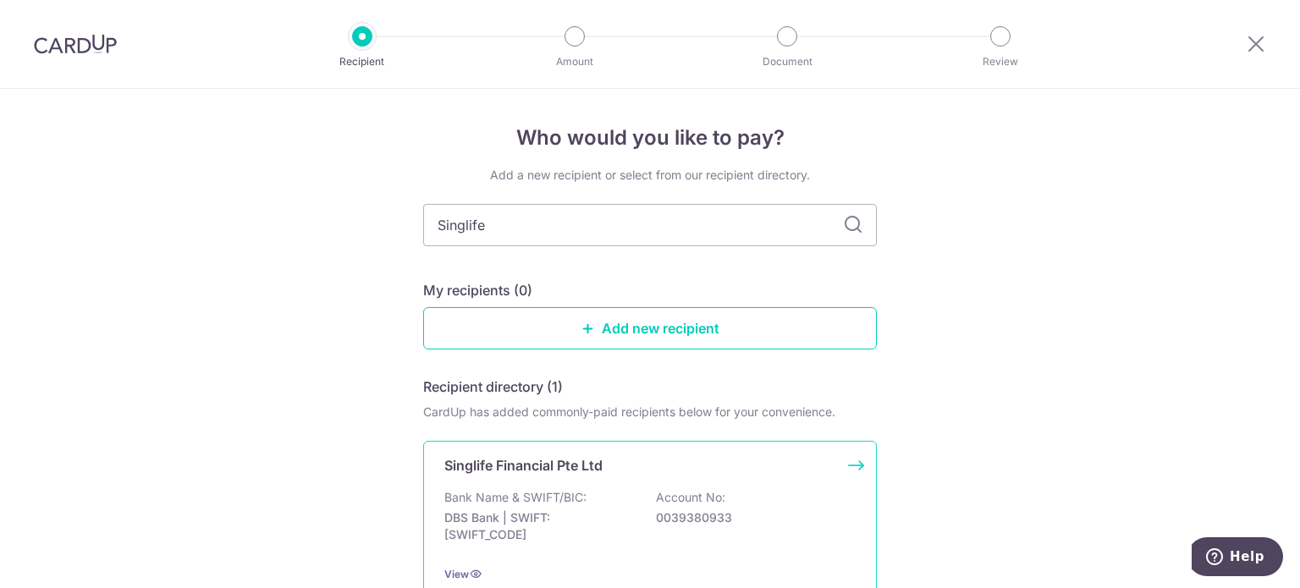
click at [616, 508] on div "Bank Name & SWIFT/BIC: DBS Bank | SWIFT: [SWIFT_CODE] Account No: 0039380933" at bounding box center [649, 520] width 411 height 63
